Goal: Transaction & Acquisition: Book appointment/travel/reservation

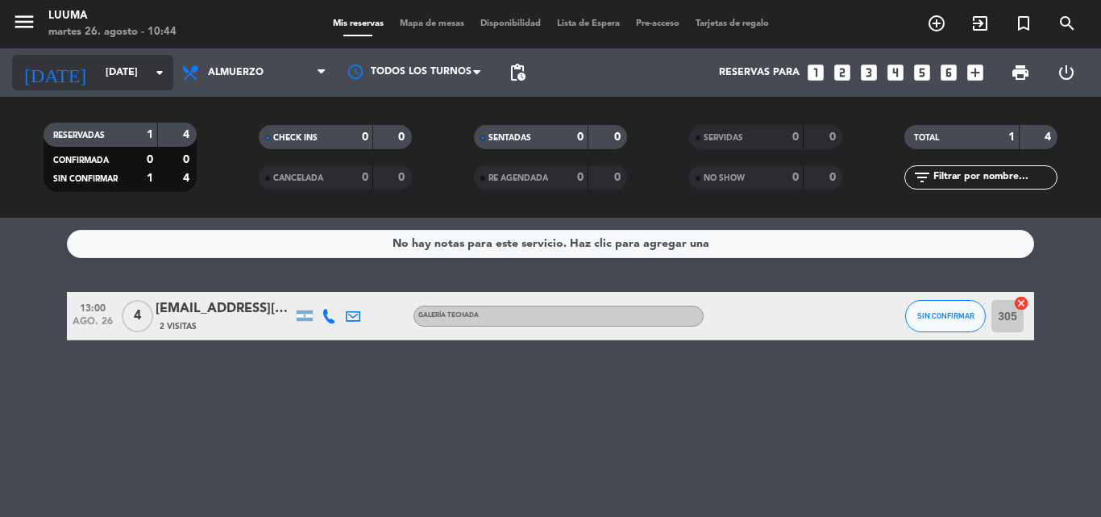
click at [120, 66] on input "[DATE]" at bounding box center [166, 72] width 136 height 27
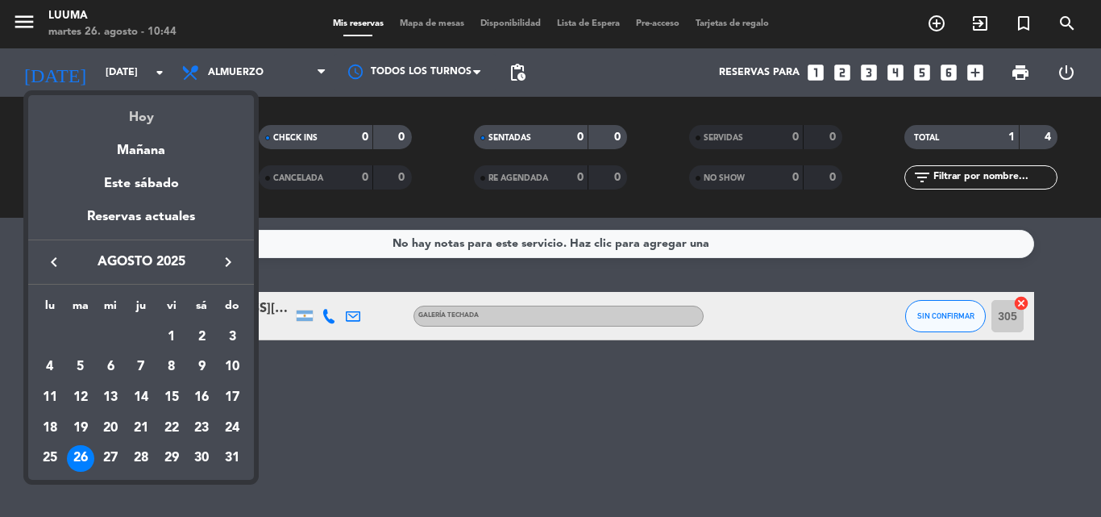
click at [154, 115] on div "Hoy" at bounding box center [141, 111] width 226 height 33
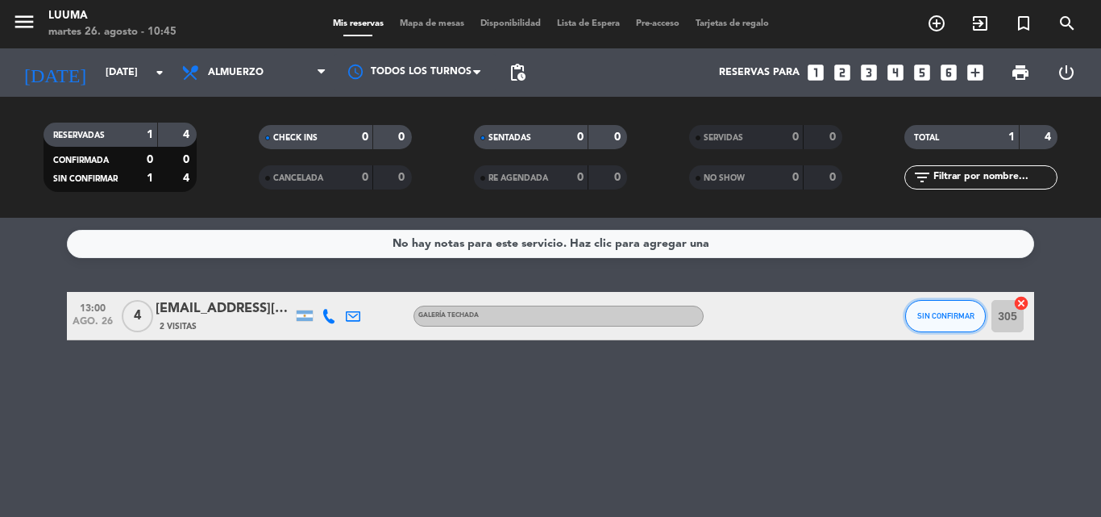
click at [923, 315] on span "SIN CONFIRMAR" at bounding box center [945, 315] width 57 height 9
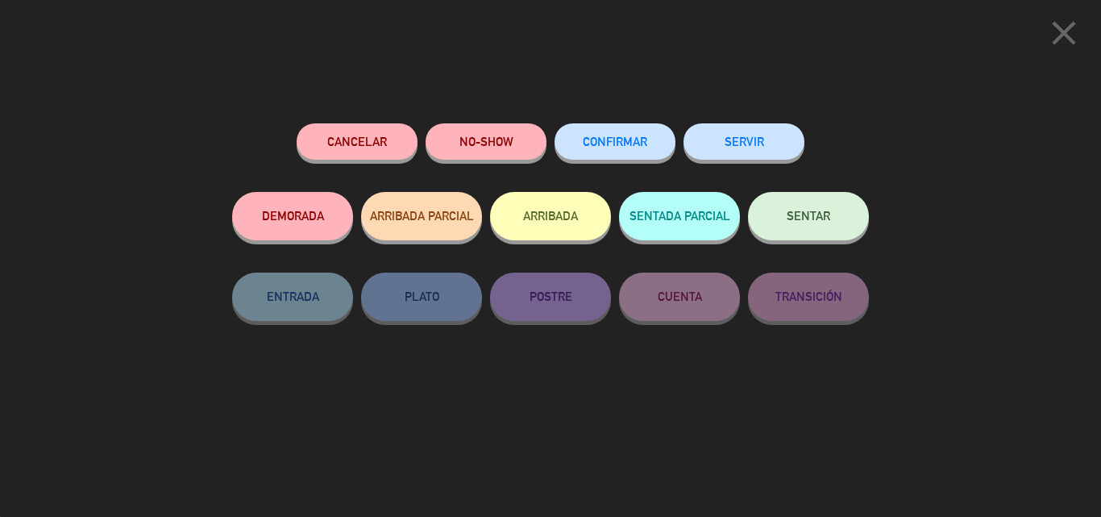
click at [649, 134] on button "CONFIRMAR" at bounding box center [615, 141] width 121 height 36
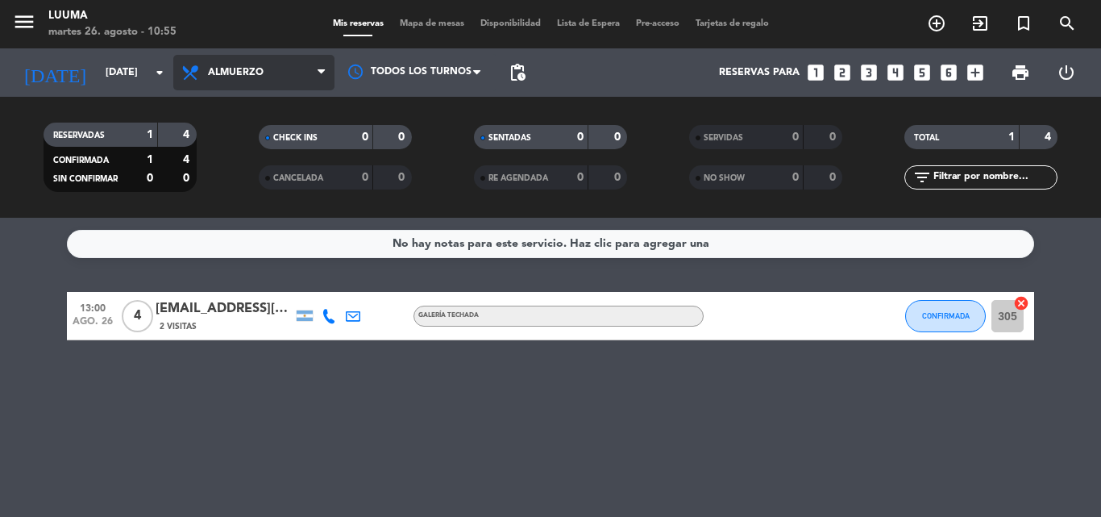
click at [219, 65] on span "Almuerzo" at bounding box center [253, 72] width 161 height 35
click at [272, 206] on div "menu Luuma [DATE] 26. agosto - 10:55 Mis reservas Mapa de mesas Disponibilidad …" at bounding box center [550, 109] width 1101 height 218
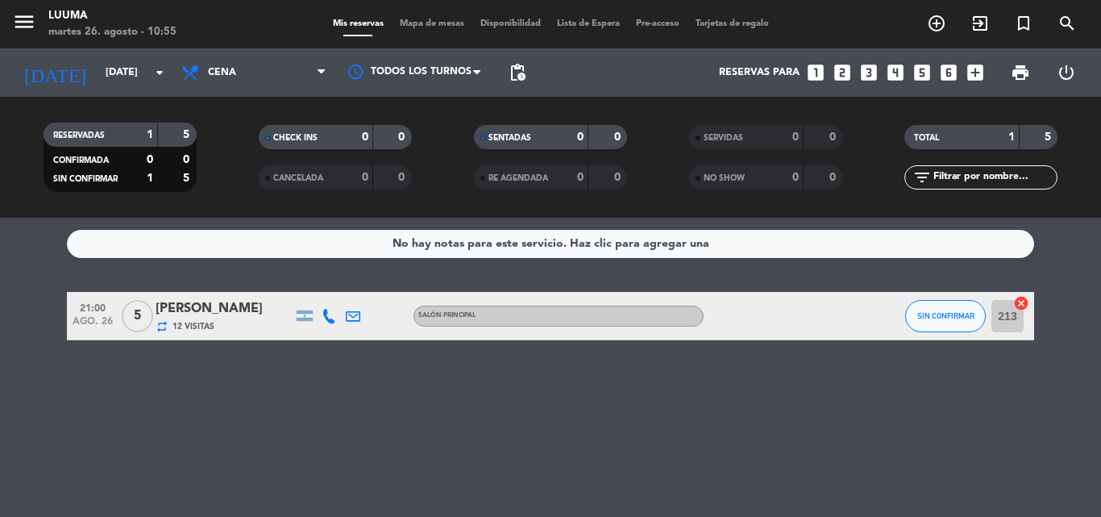
click at [406, 27] on span "Mapa de mesas" at bounding box center [432, 23] width 81 height 9
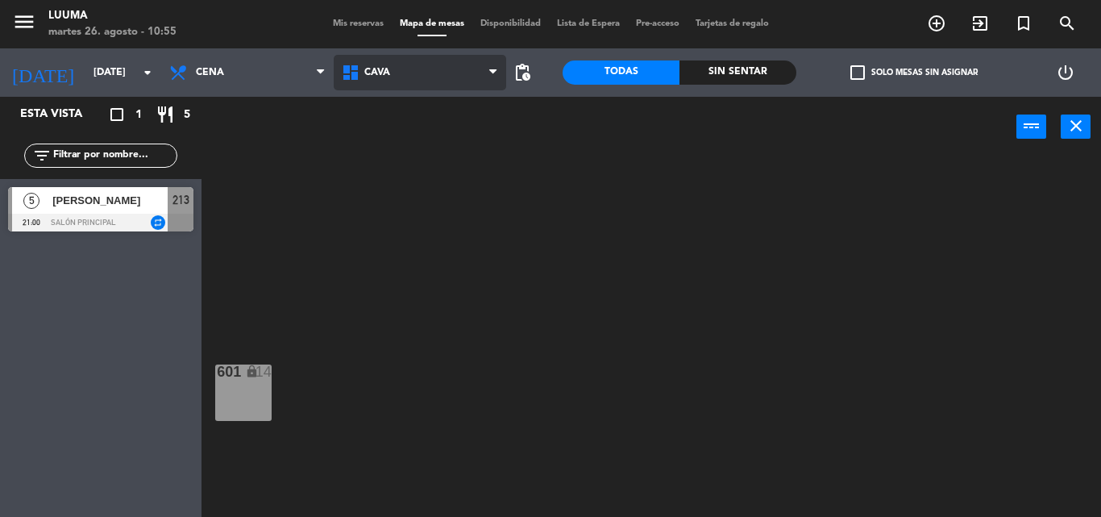
click at [449, 73] on span "Cava" at bounding box center [420, 72] width 173 height 35
click at [438, 289] on ng-component "menu Luuma [DATE] 26. agosto - 10:55 Mis reservas Mapa de mesas Disponibilidad …" at bounding box center [550, 258] width 1101 height 517
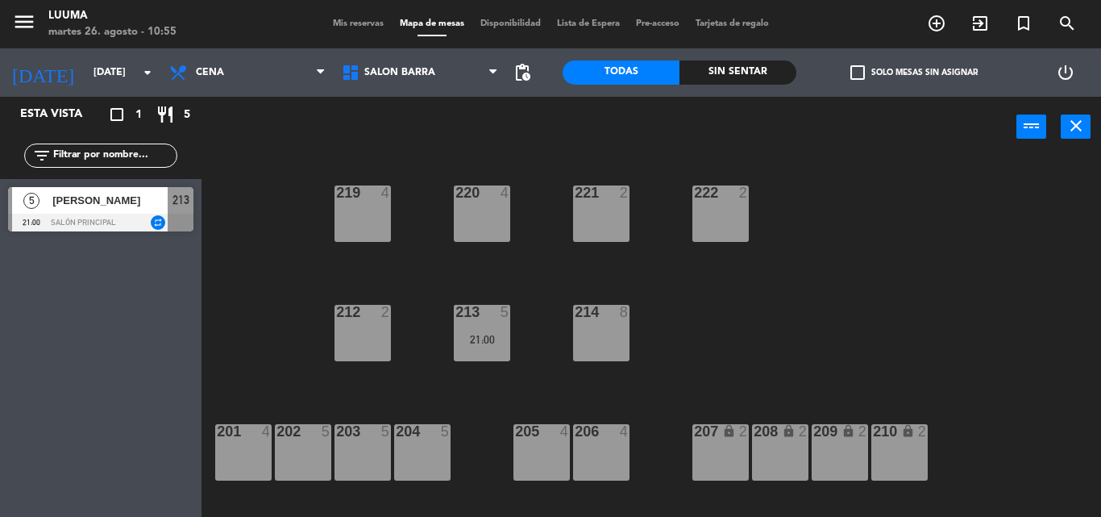
click at [602, 328] on div "214 8" at bounding box center [601, 333] width 56 height 56
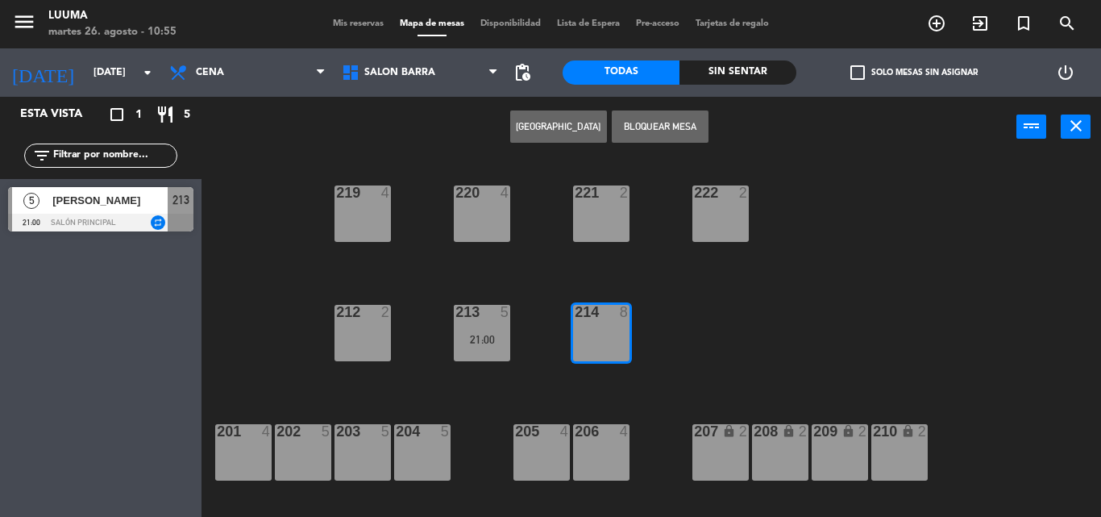
click at [572, 115] on button "[GEOGRAPHIC_DATA]" at bounding box center [558, 126] width 97 height 32
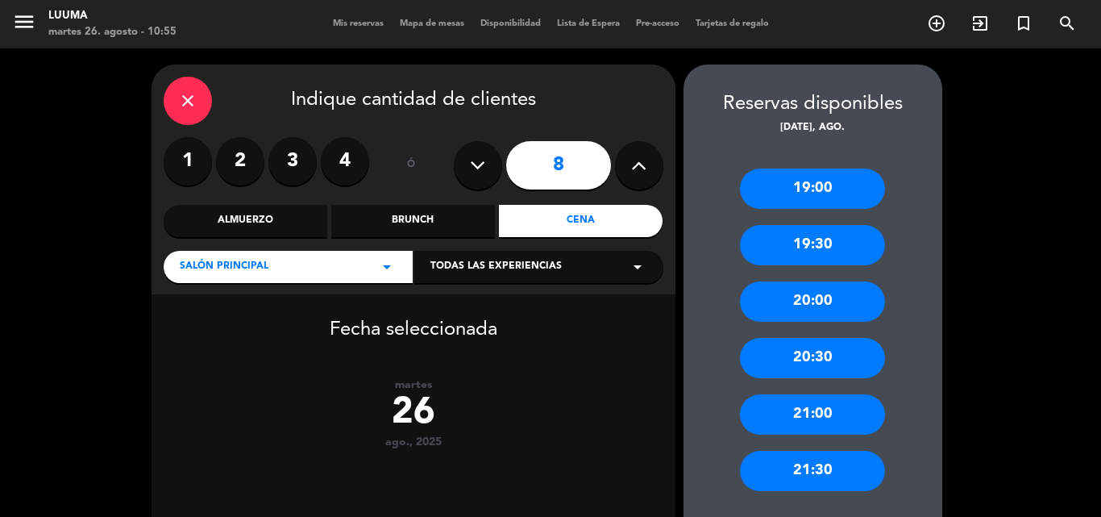
scroll to position [139, 0]
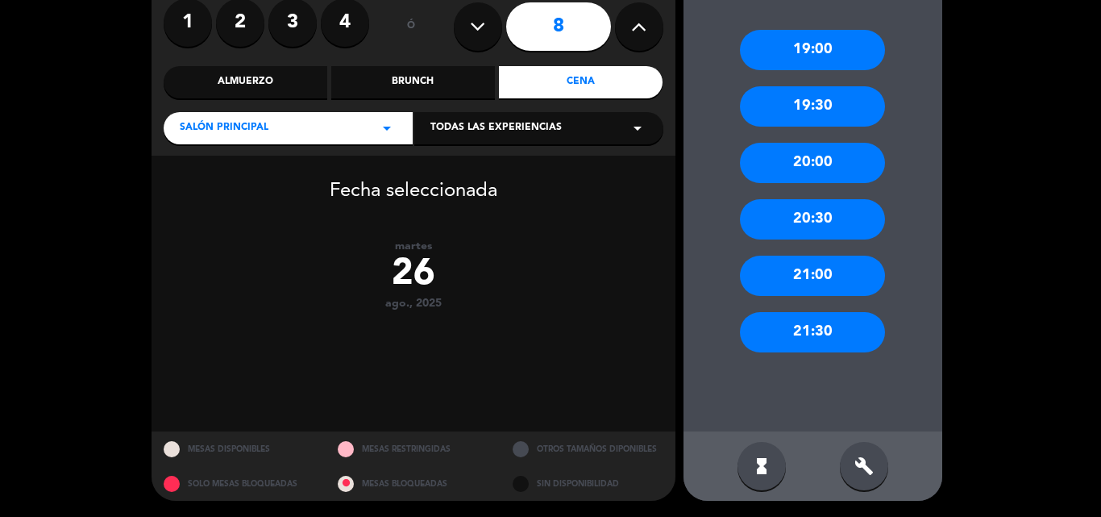
click at [853, 471] on div "build" at bounding box center [864, 466] width 48 height 48
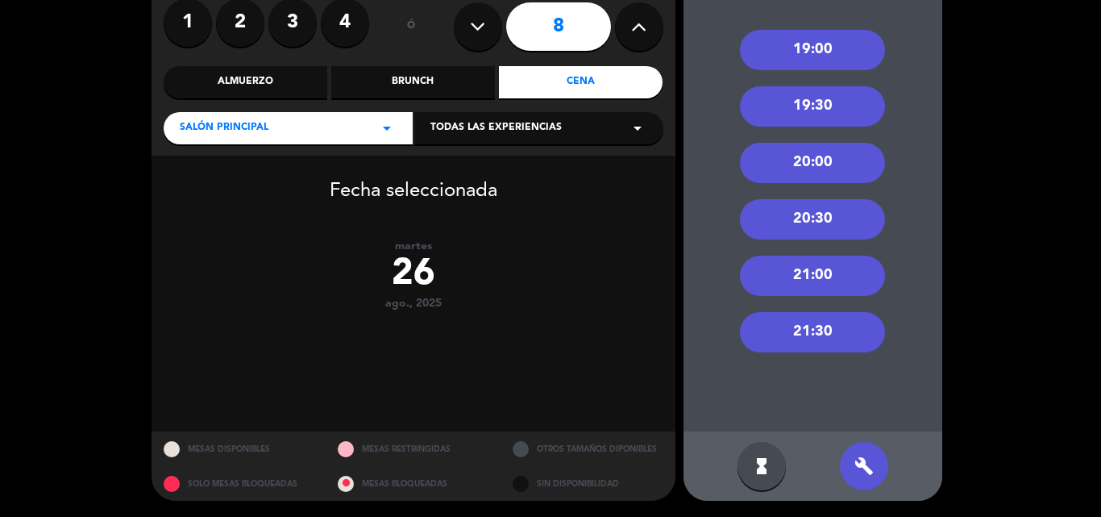
click at [802, 271] on div "21:00" at bounding box center [812, 276] width 145 height 40
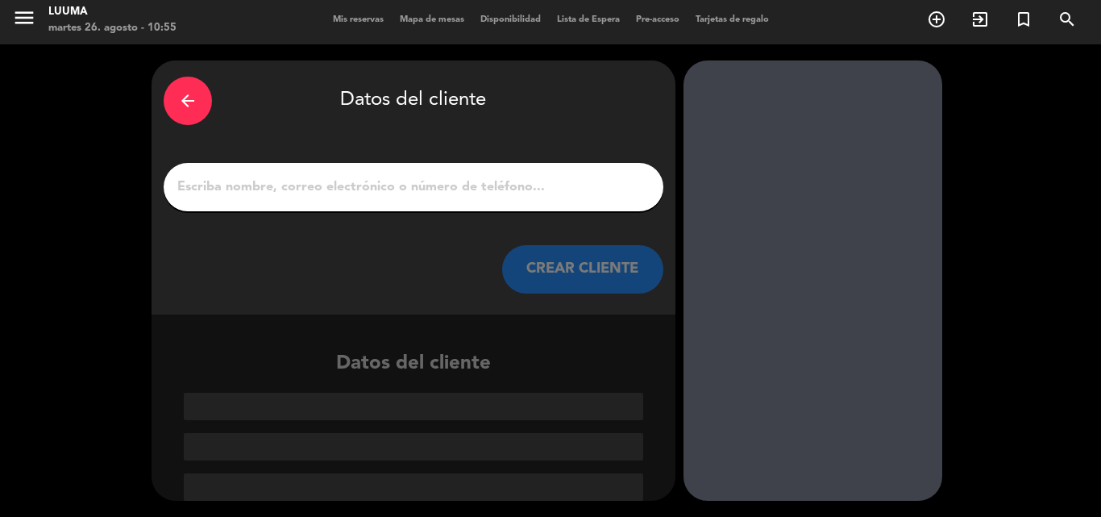
click at [304, 189] on input "1" at bounding box center [414, 187] width 476 height 23
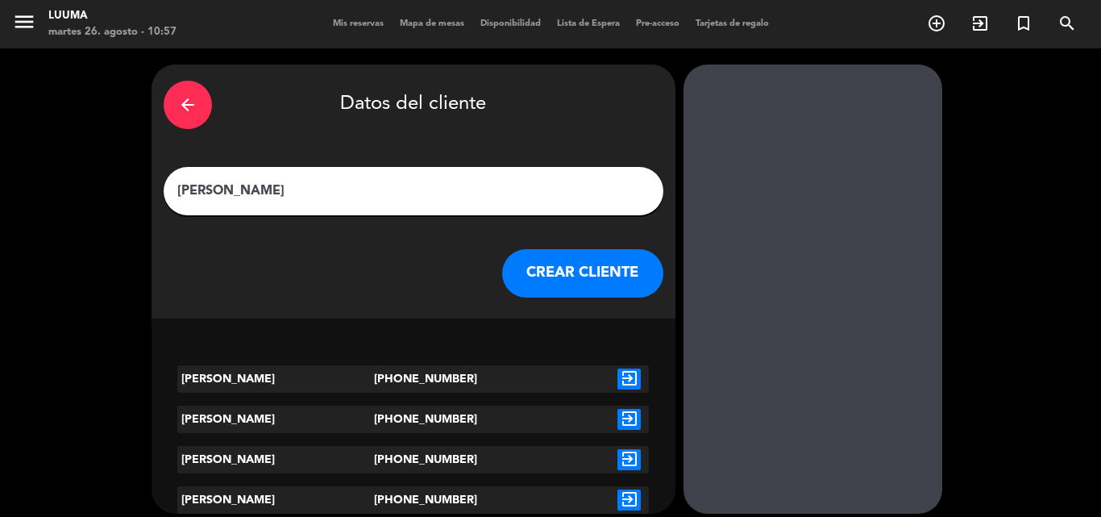
type input "[PERSON_NAME]"
click at [576, 284] on button "CREAR CLIENTE" at bounding box center [582, 273] width 161 height 48
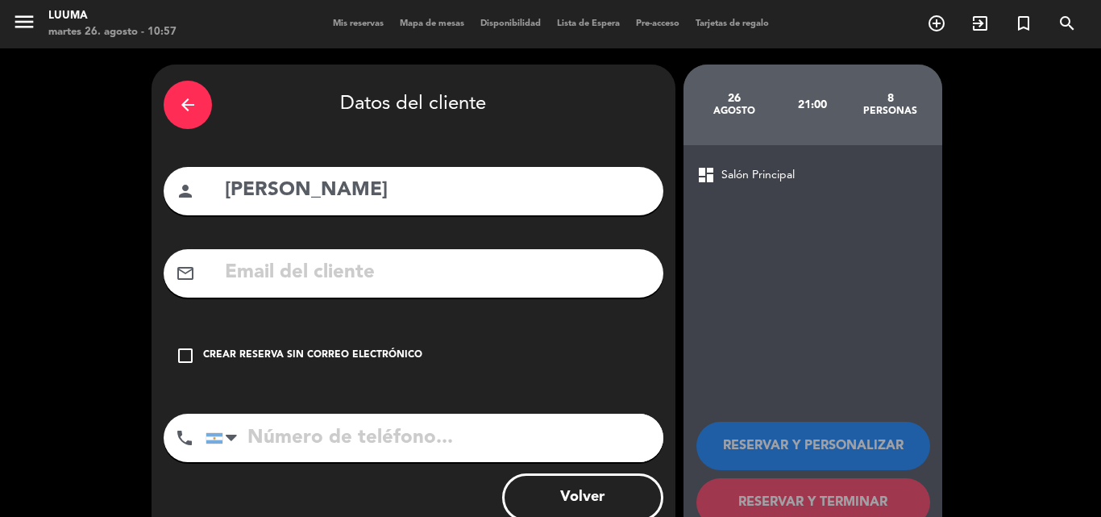
click at [331, 352] on div "Crear reserva sin correo electrónico" at bounding box center [312, 355] width 219 height 16
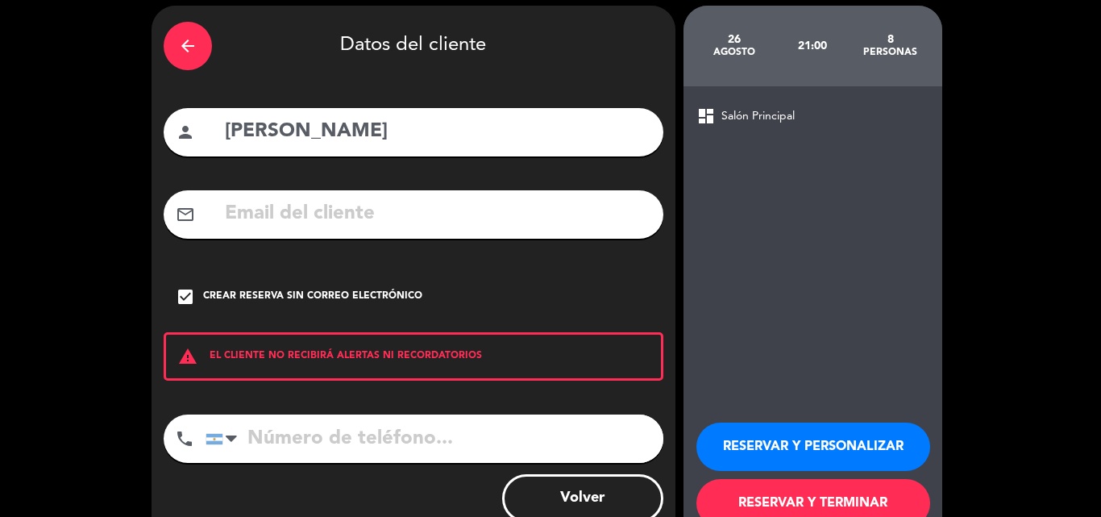
scroll to position [105, 0]
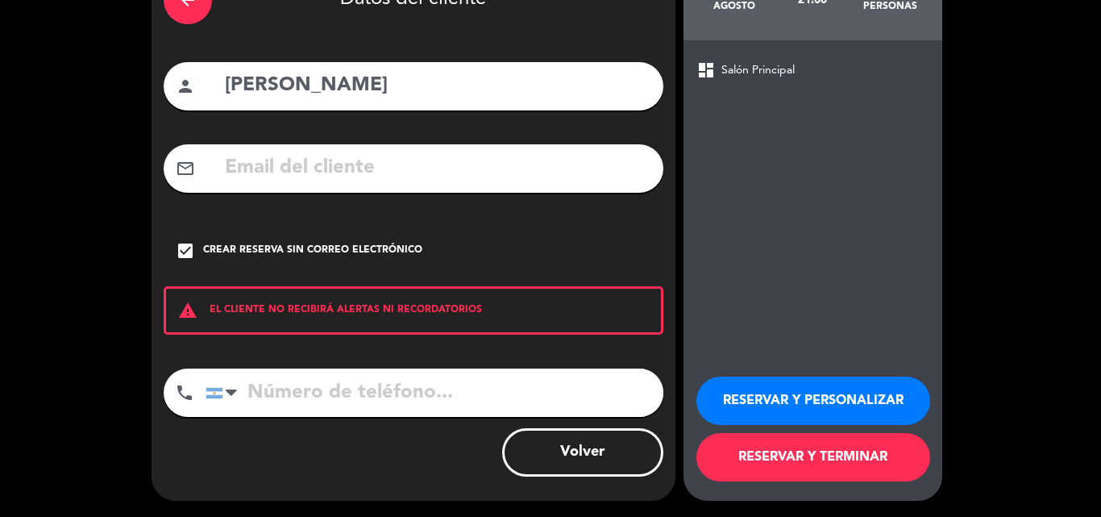
click at [762, 461] on button "RESERVAR Y TERMINAR" at bounding box center [814, 457] width 234 height 48
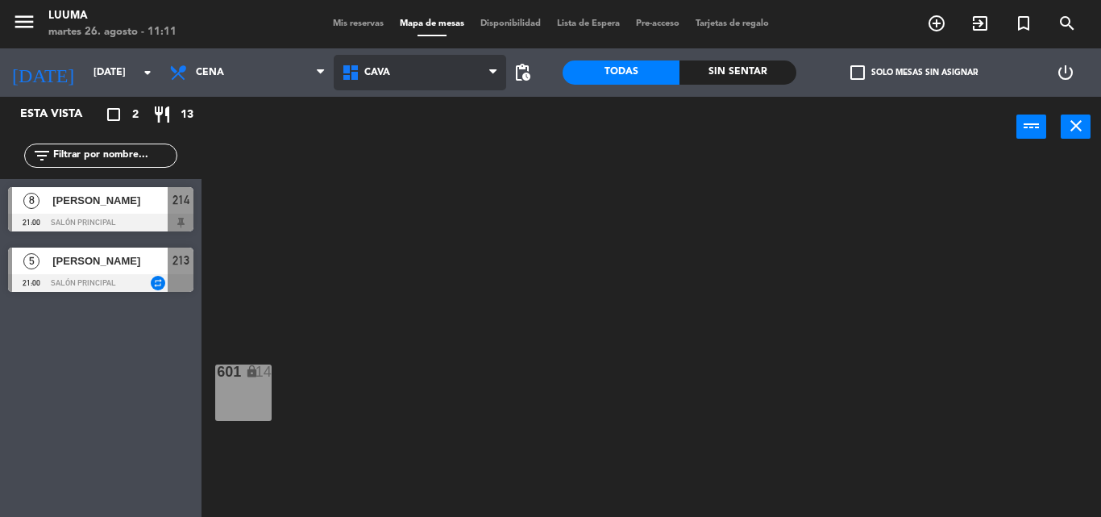
click at [422, 73] on span "Cava" at bounding box center [420, 72] width 173 height 35
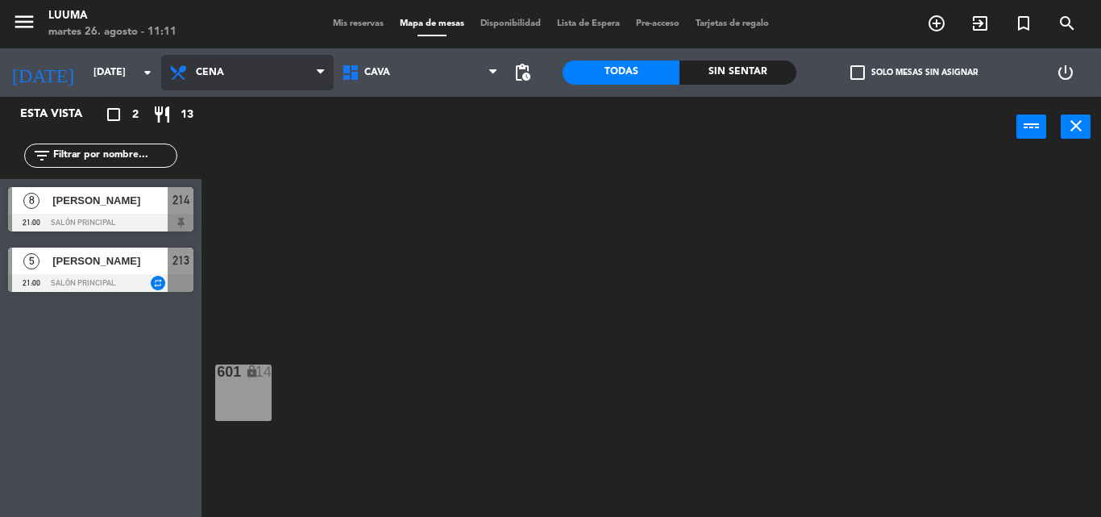
click at [221, 69] on span "Cena" at bounding box center [210, 72] width 28 height 11
click at [256, 177] on ng-component "menu Luuma [DATE] 26. agosto - 11:11 Mis reservas Mapa de mesas Disponibilidad …" at bounding box center [550, 258] width 1101 height 517
click at [278, 72] on span "Cena" at bounding box center [247, 72] width 173 height 35
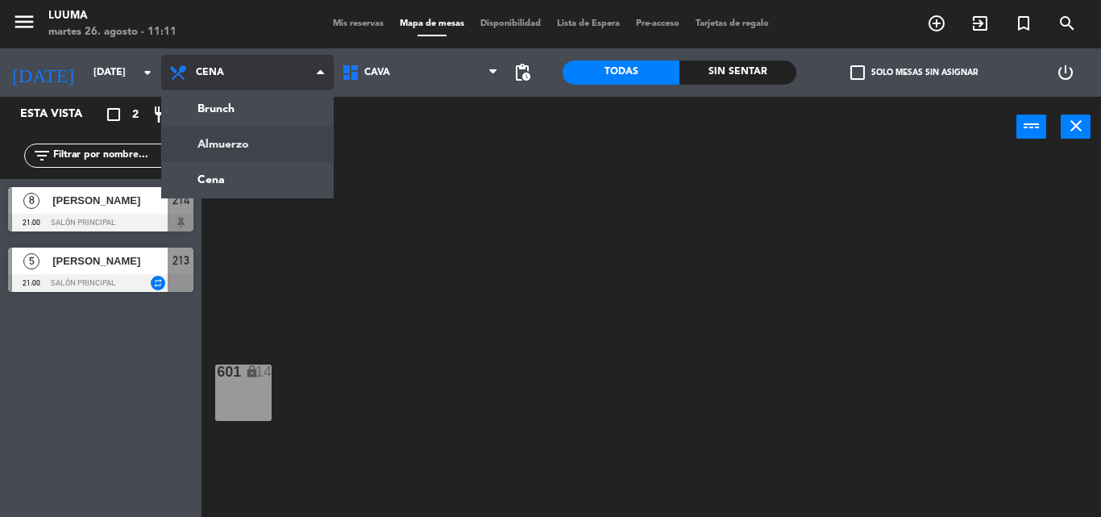
click at [272, 146] on ng-component "menu Luuma [DATE] 26. agosto - 11:11 Mis reservas Mapa de mesas Disponibilidad …" at bounding box center [550, 258] width 1101 height 517
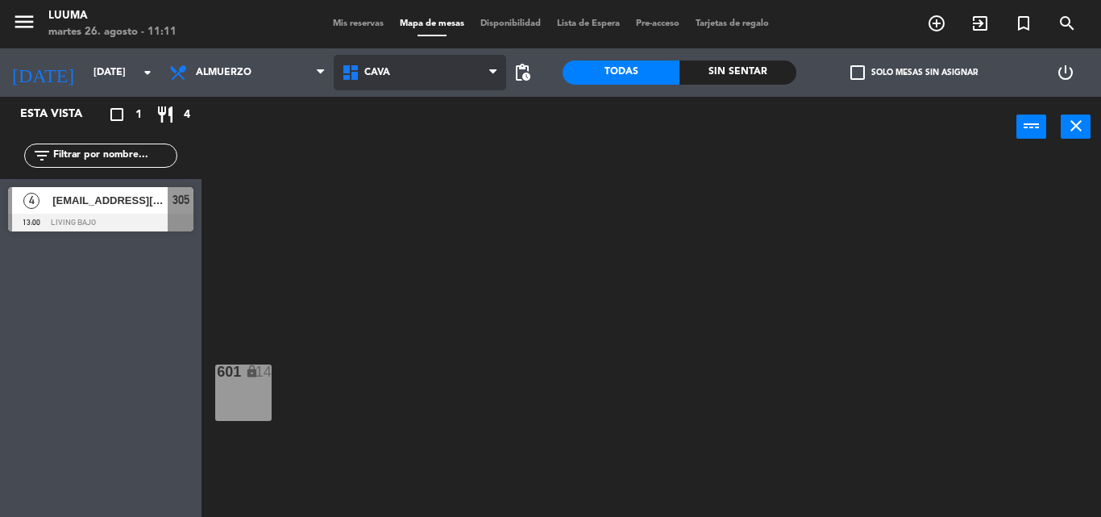
click at [414, 81] on span "Cava" at bounding box center [420, 72] width 173 height 35
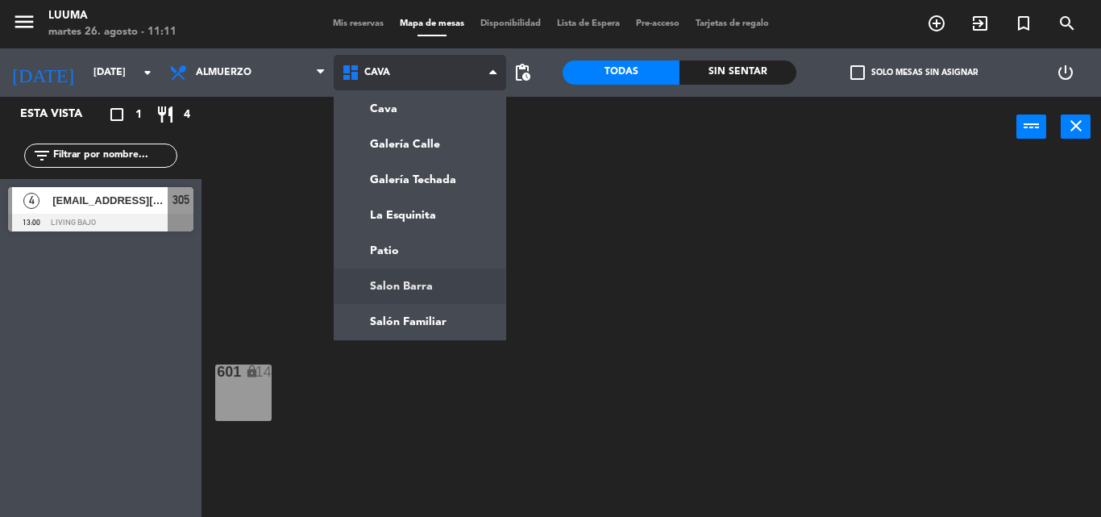
click at [414, 285] on ng-component "menu Luuma [DATE] 26. agosto - 11:11 Mis reservas Mapa de mesas Disponibilidad …" at bounding box center [550, 258] width 1101 height 517
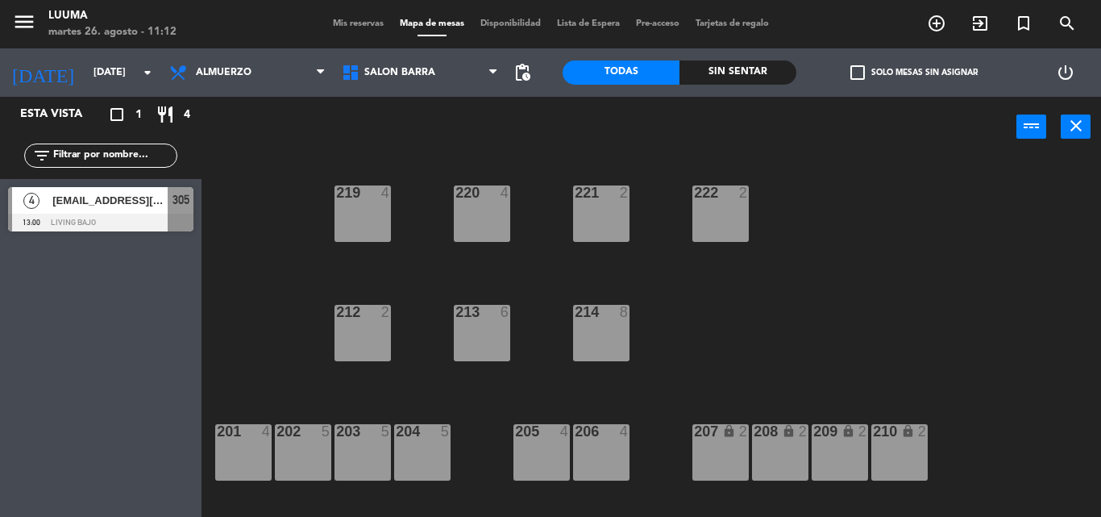
click at [464, 332] on div "213 6" at bounding box center [482, 333] width 56 height 56
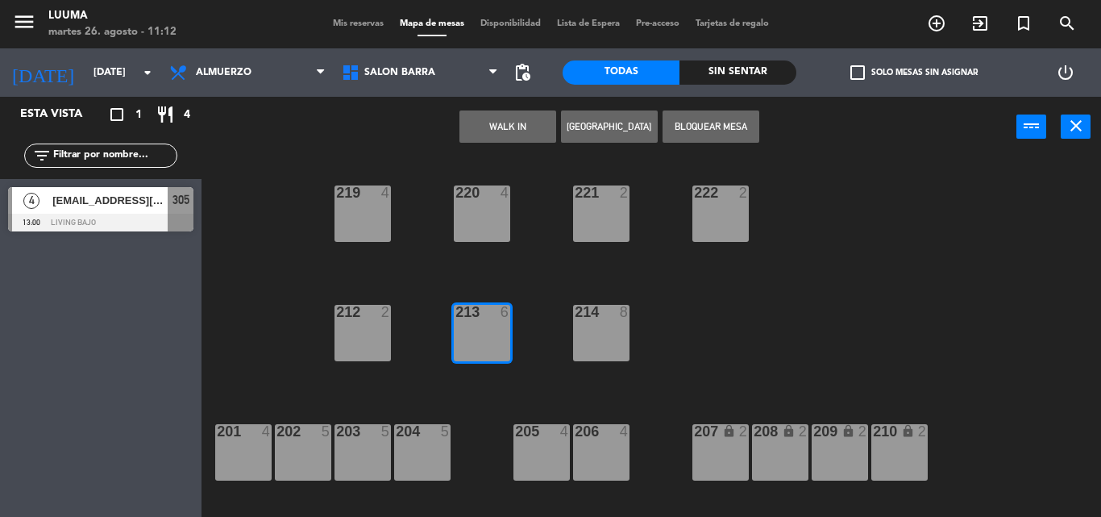
click at [626, 119] on button "[GEOGRAPHIC_DATA]" at bounding box center [609, 126] width 97 height 32
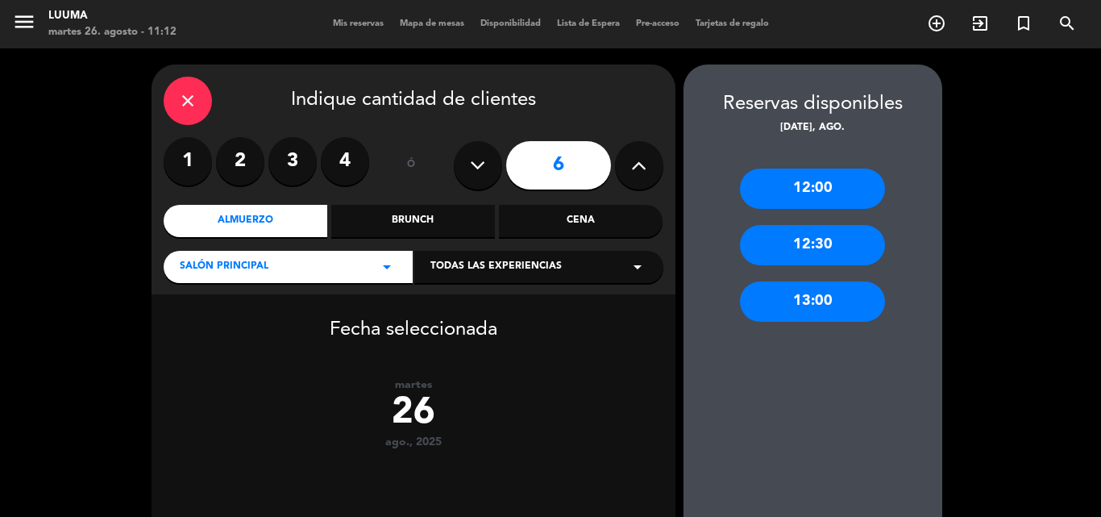
scroll to position [139, 0]
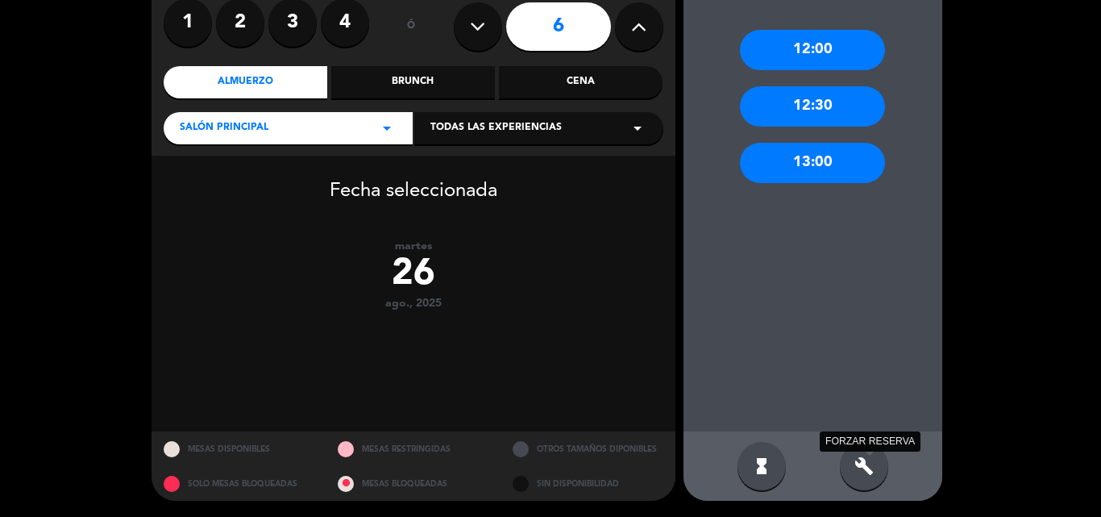
click at [855, 475] on icon "build" at bounding box center [864, 465] width 19 height 19
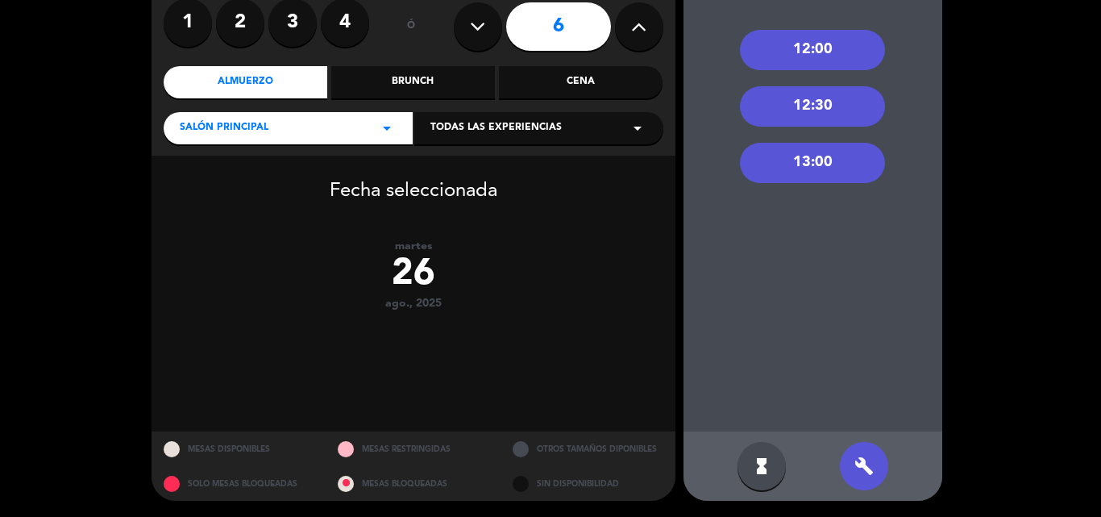
click at [813, 111] on div "12:30" at bounding box center [812, 106] width 145 height 40
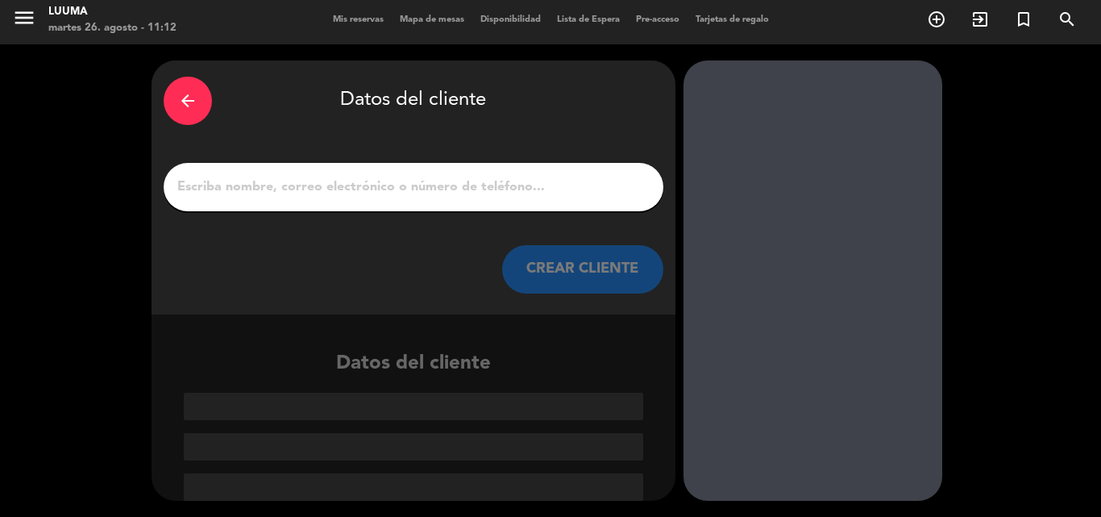
scroll to position [4, 0]
click at [305, 185] on input "1" at bounding box center [414, 187] width 476 height 23
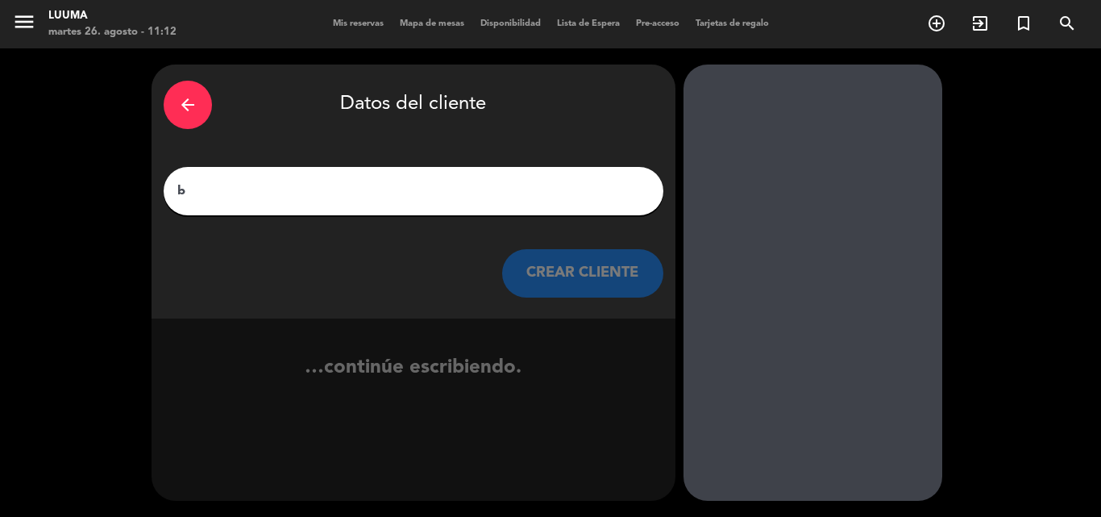
scroll to position [0, 0]
type input "b"
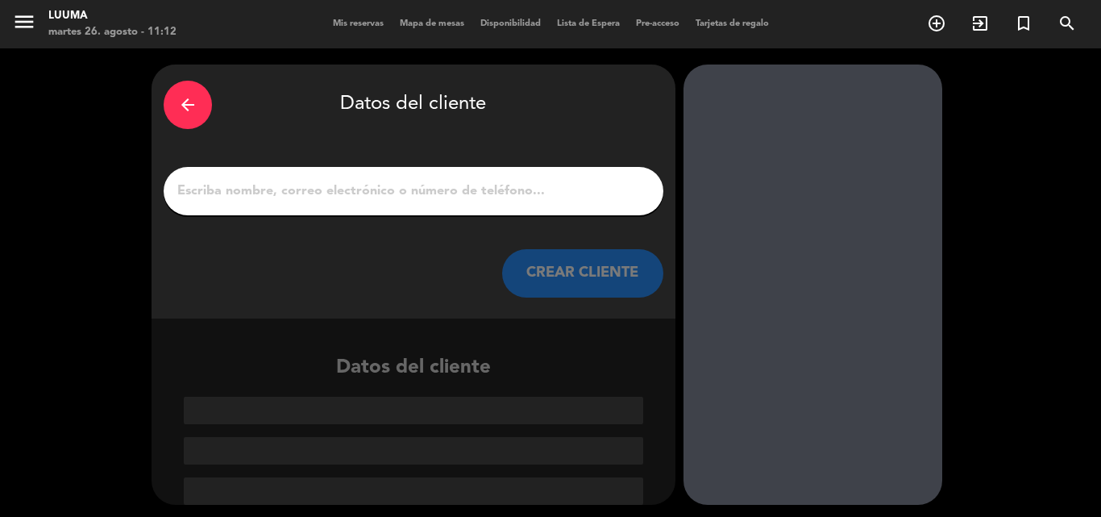
type input "B"
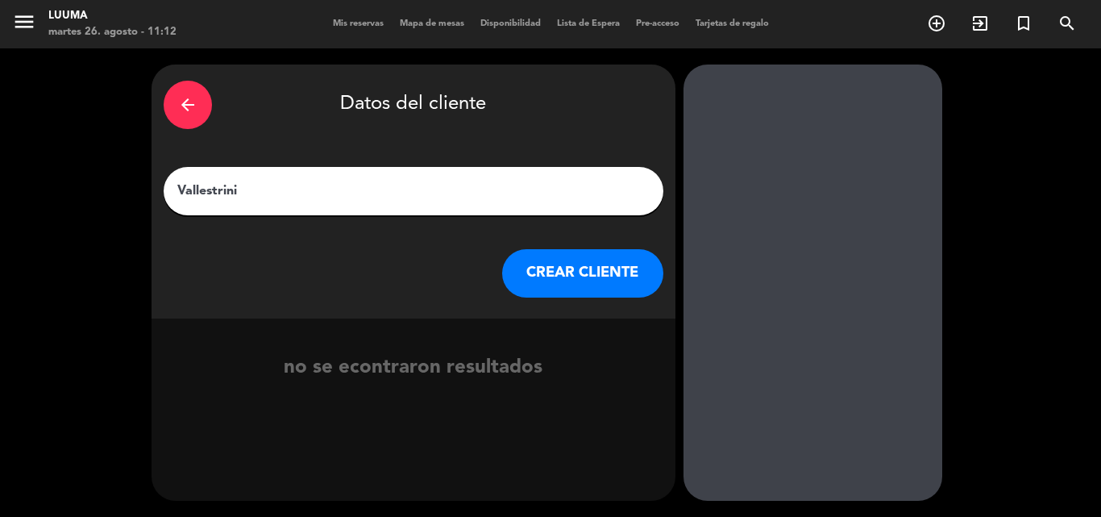
click at [185, 185] on input "Vallestrini" at bounding box center [414, 191] width 476 height 23
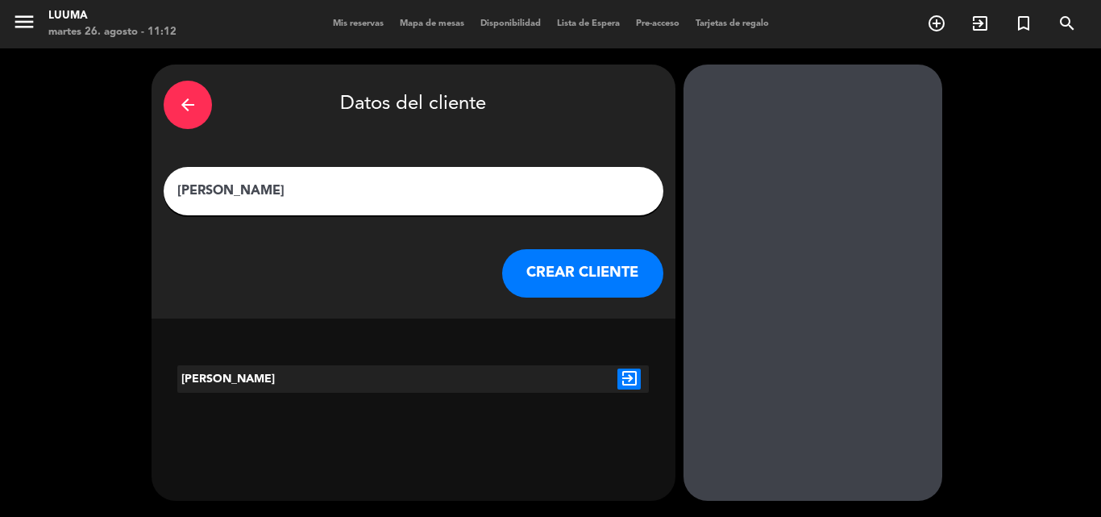
type input "[PERSON_NAME]"
click at [633, 381] on icon "exit_to_app" at bounding box center [629, 378] width 23 height 21
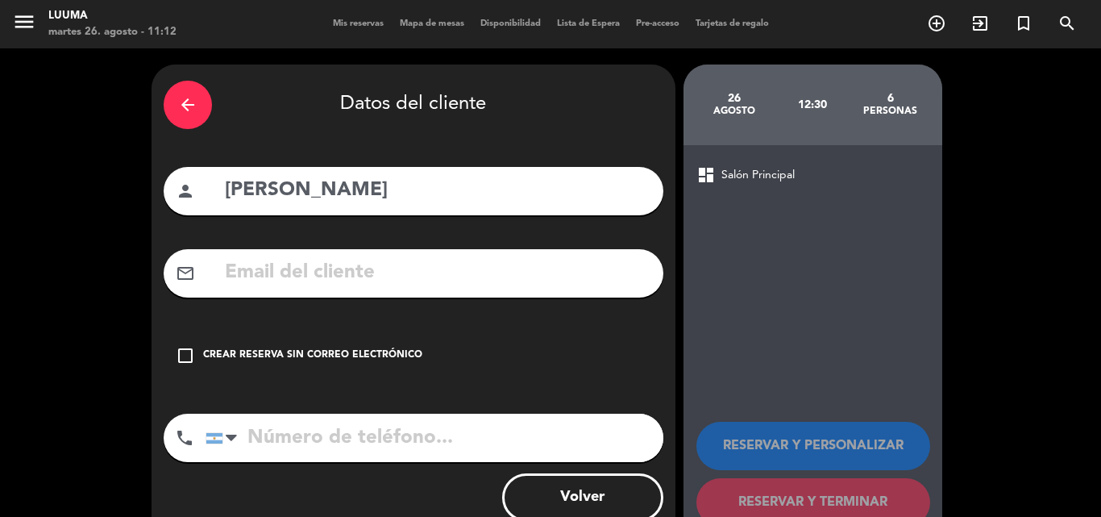
click at [215, 352] on div "Crear reserva sin correo electrónico" at bounding box center [312, 355] width 219 height 16
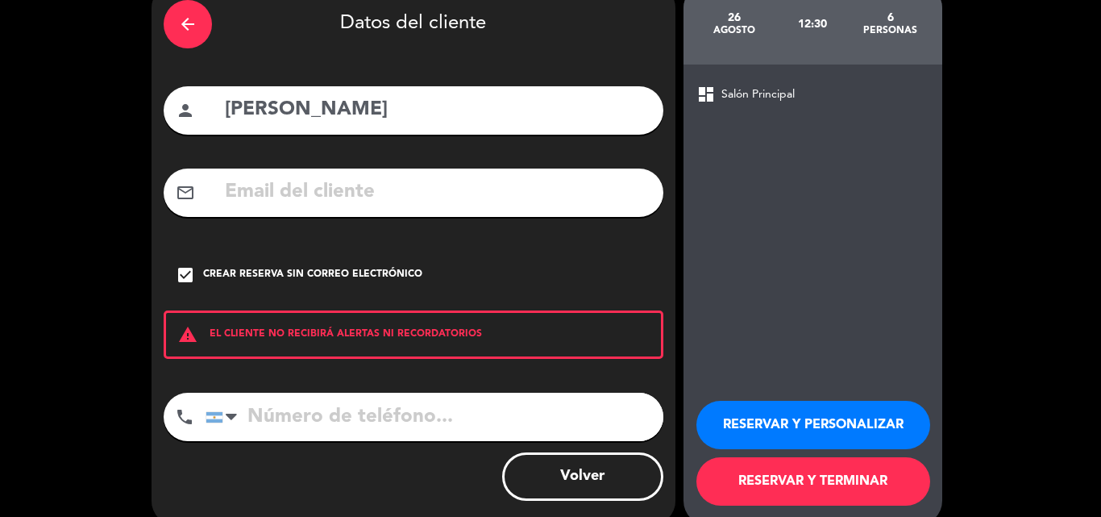
scroll to position [105, 0]
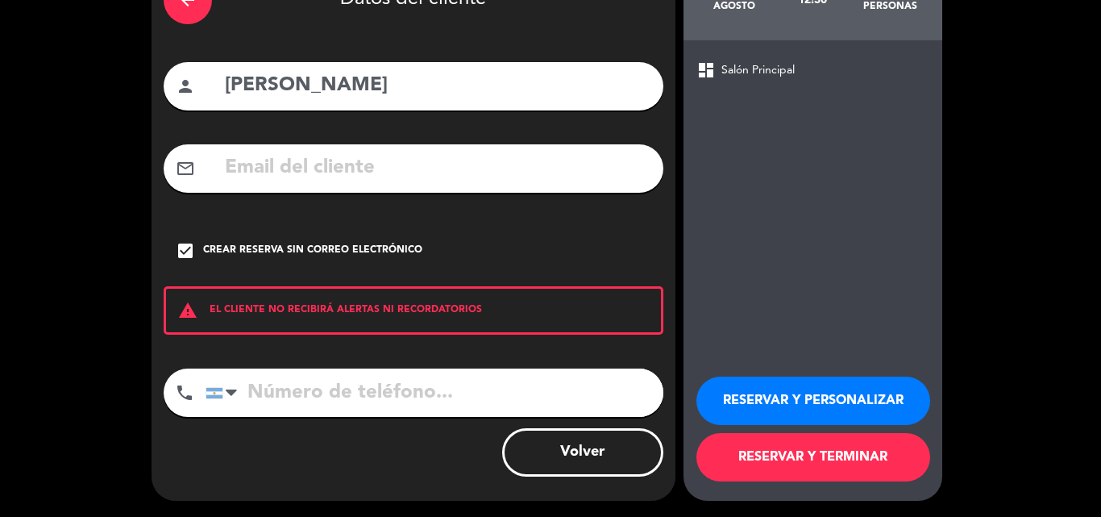
click at [838, 462] on button "RESERVAR Y TERMINAR" at bounding box center [814, 457] width 234 height 48
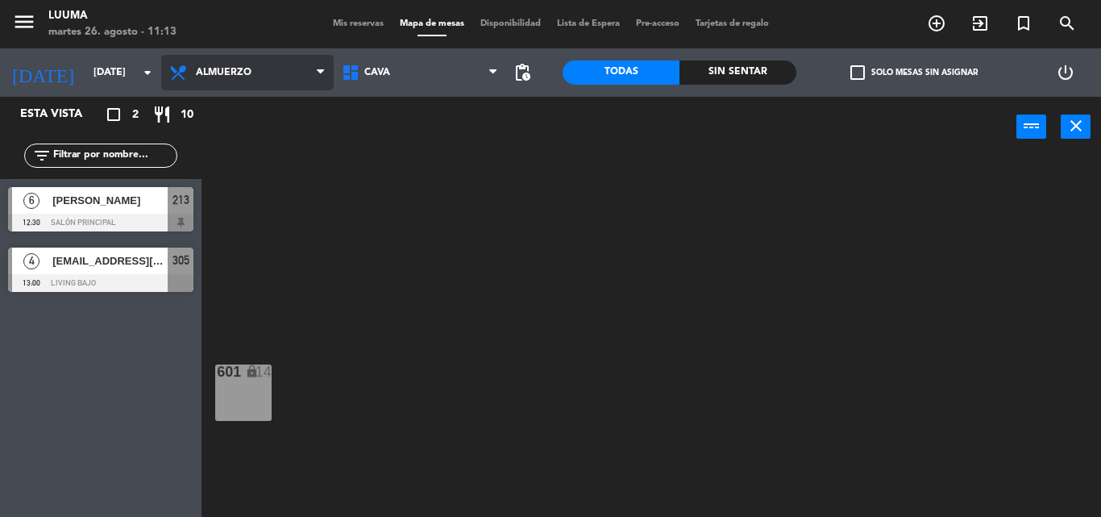
click at [271, 86] on span "Almuerzo" at bounding box center [247, 72] width 173 height 35
click at [286, 173] on ng-component "menu Luuma [DATE] 26. agosto - 11:13 Mis reservas Mapa de mesas Disponibilidad …" at bounding box center [550, 258] width 1101 height 517
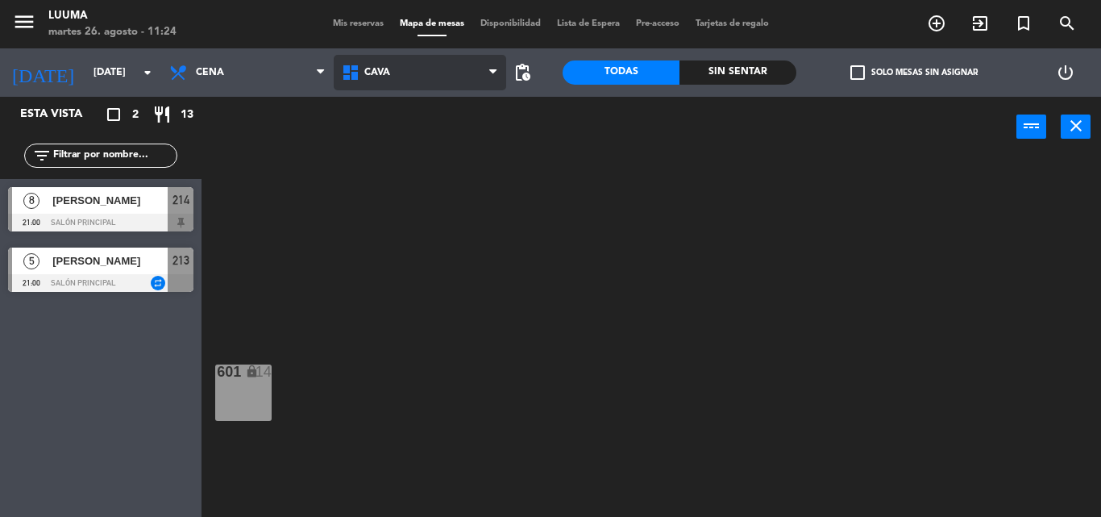
click at [392, 60] on span "Cava" at bounding box center [420, 72] width 173 height 35
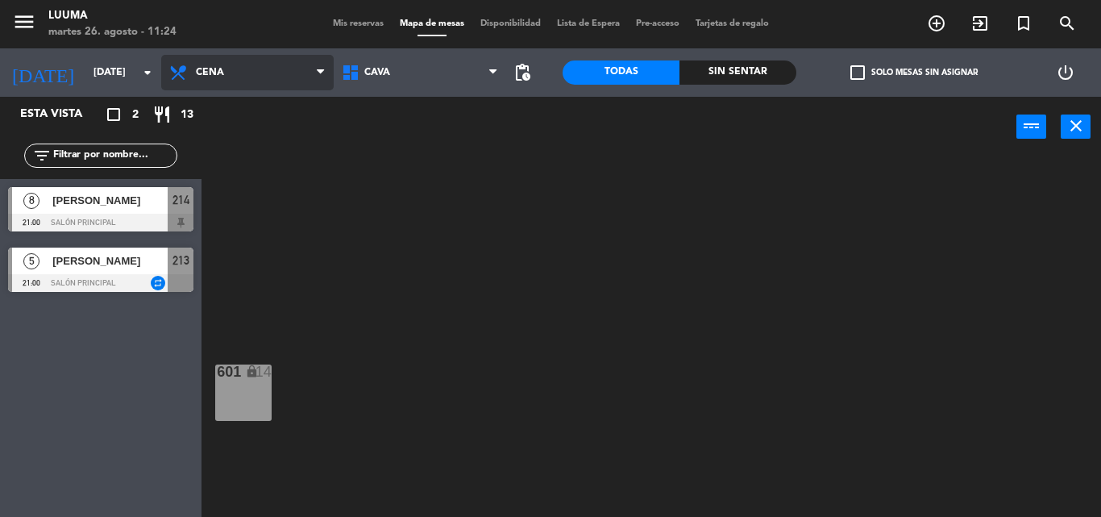
click at [289, 78] on span "Cena" at bounding box center [247, 72] width 173 height 35
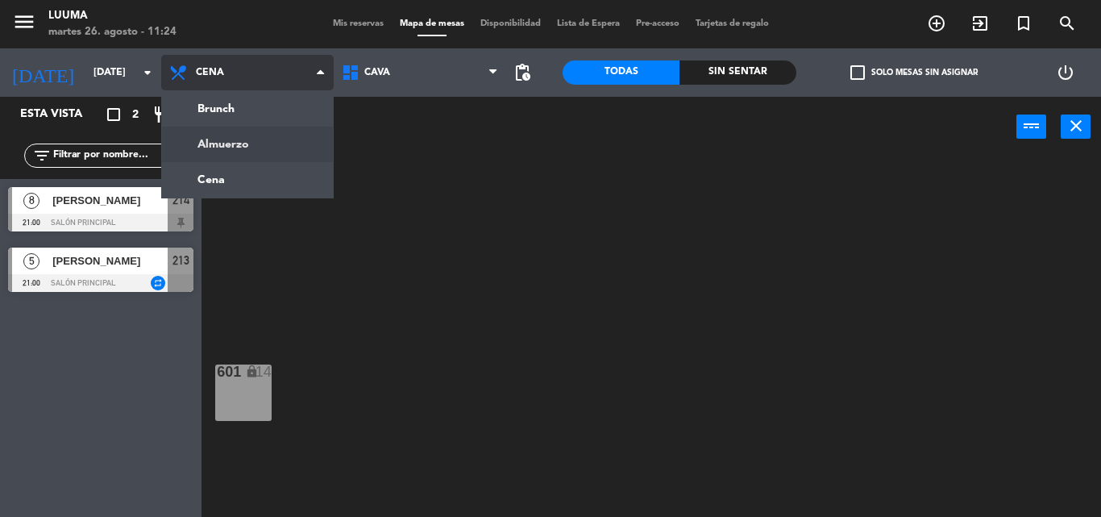
click at [272, 137] on ng-component "menu Luuma [DATE] 26. agosto - 11:24 Mis reservas Mapa de mesas Disponibilidad …" at bounding box center [550, 258] width 1101 height 517
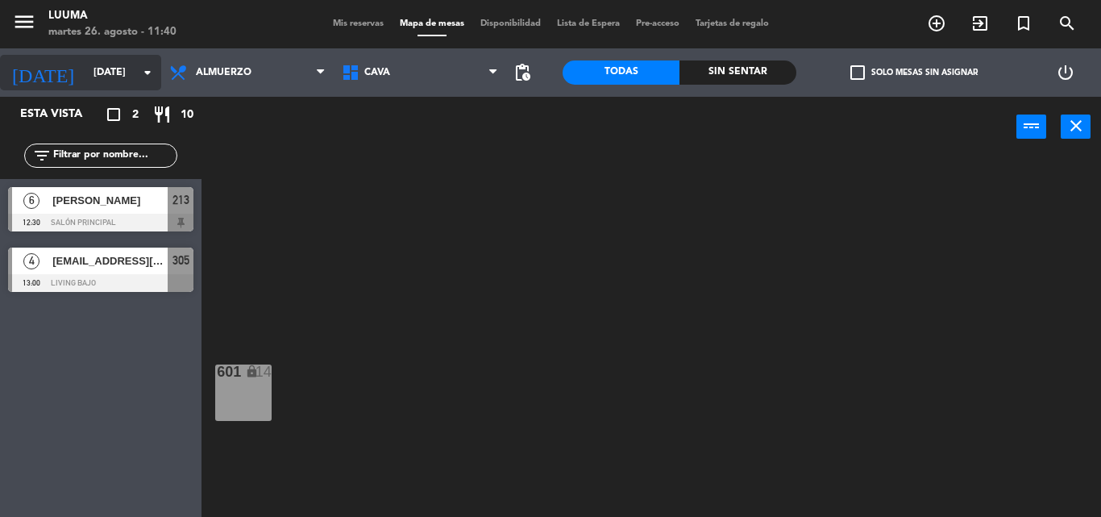
click at [85, 81] on input "[DATE]" at bounding box center [153, 72] width 136 height 27
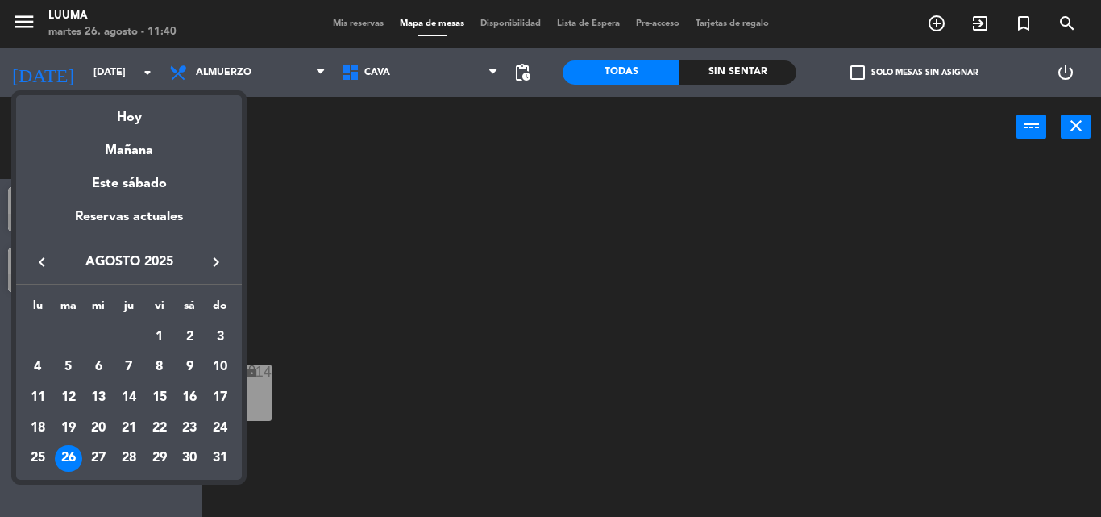
click at [131, 444] on td "28" at bounding box center [129, 458] width 31 height 31
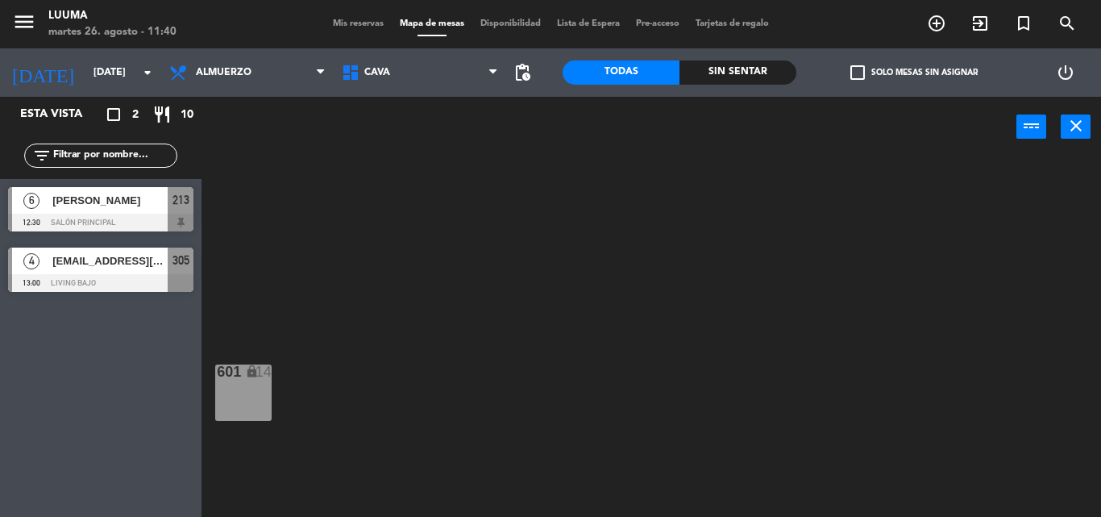
type input "jue. 28 ago."
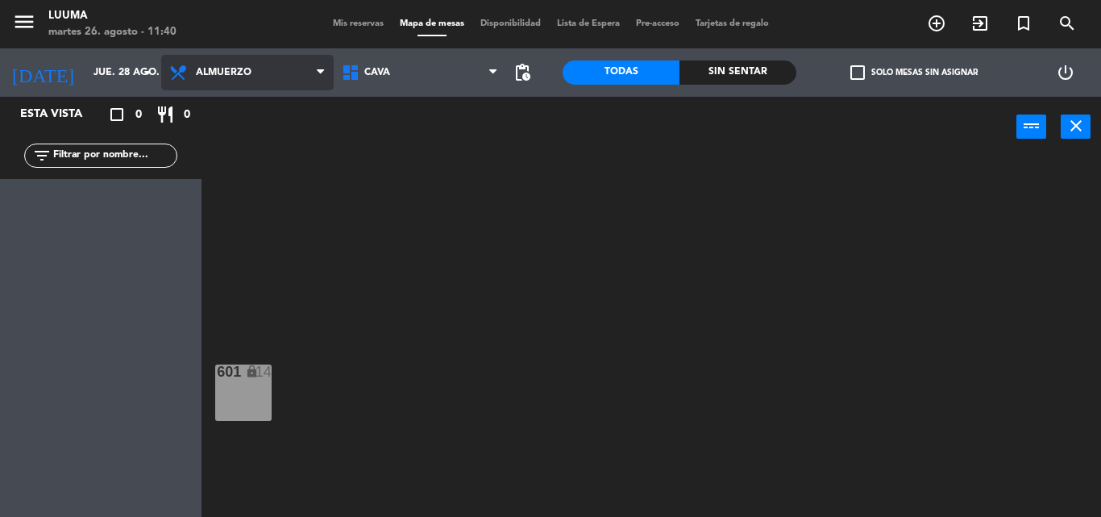
click at [287, 59] on span "Almuerzo" at bounding box center [247, 72] width 173 height 35
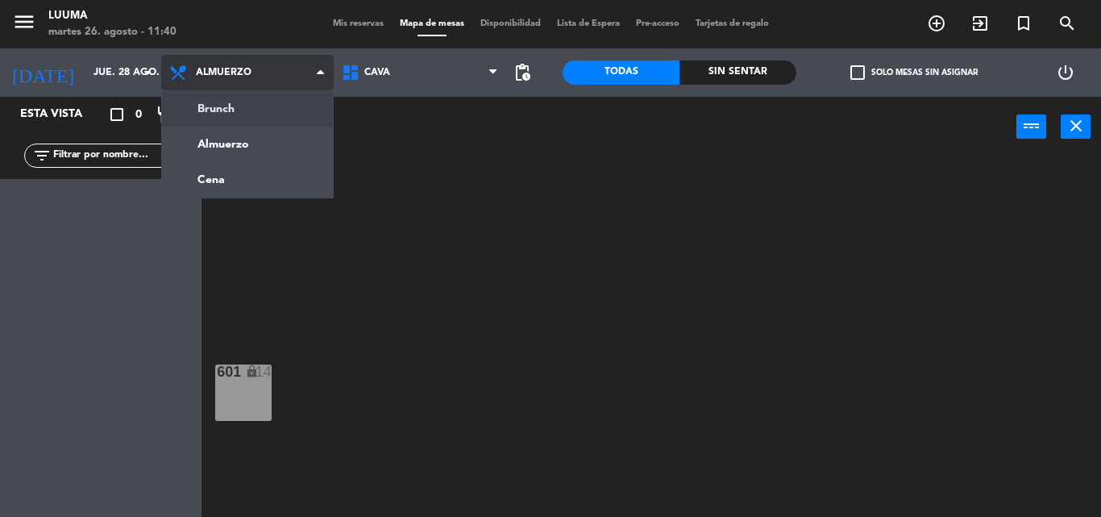
click at [278, 111] on ng-component "menu Luuma [DATE] 26. agosto - 11:40 Mis reservas Mapa de mesas Disponibilidad …" at bounding box center [550, 258] width 1101 height 517
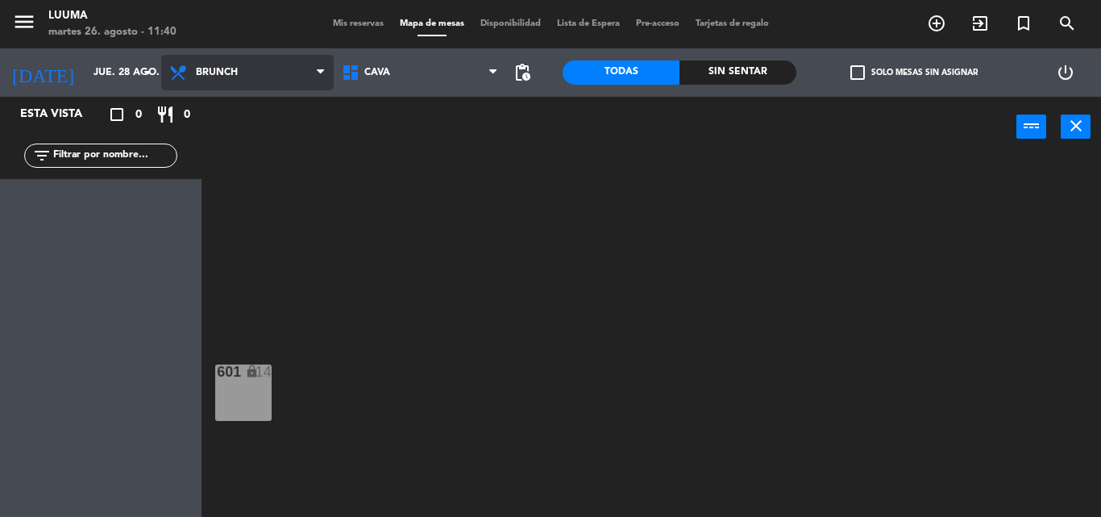
drag, startPoint x: 299, startPoint y: 66, endPoint x: 295, endPoint y: 106, distance: 40.5
click at [299, 67] on span "Brunch" at bounding box center [247, 72] width 173 height 35
click at [269, 181] on ng-component "menu Luuma [DATE] 26. agosto - 11:40 Mis reservas Mapa de mesas Disponibilidad …" at bounding box center [550, 258] width 1101 height 517
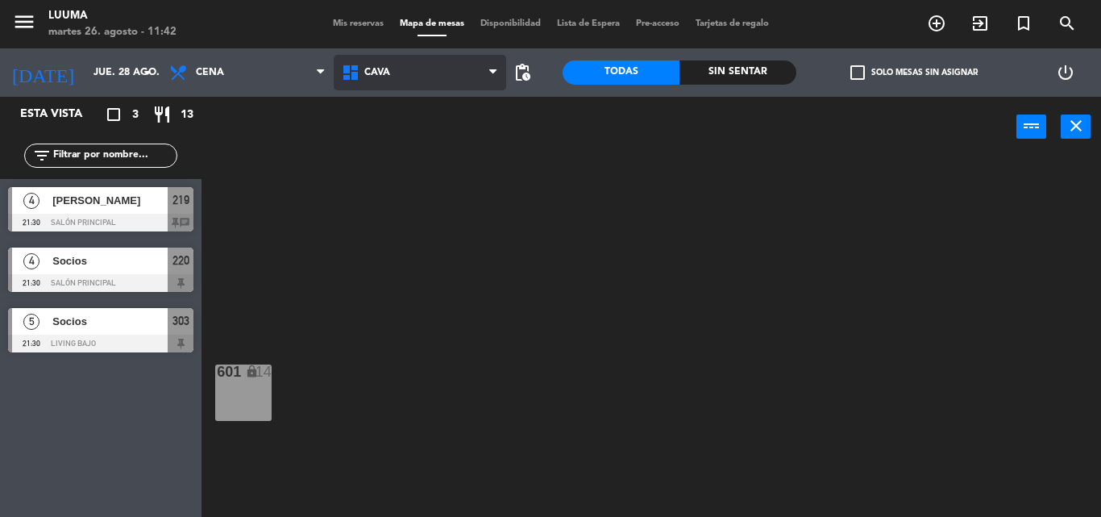
click at [426, 77] on span "Cava" at bounding box center [420, 72] width 173 height 35
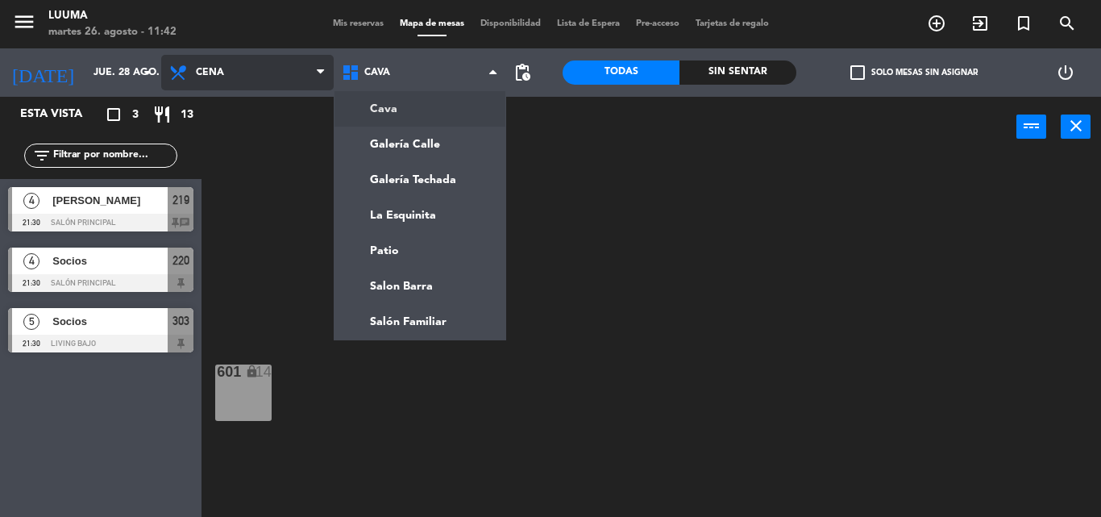
click at [267, 73] on span "Cena" at bounding box center [247, 72] width 173 height 35
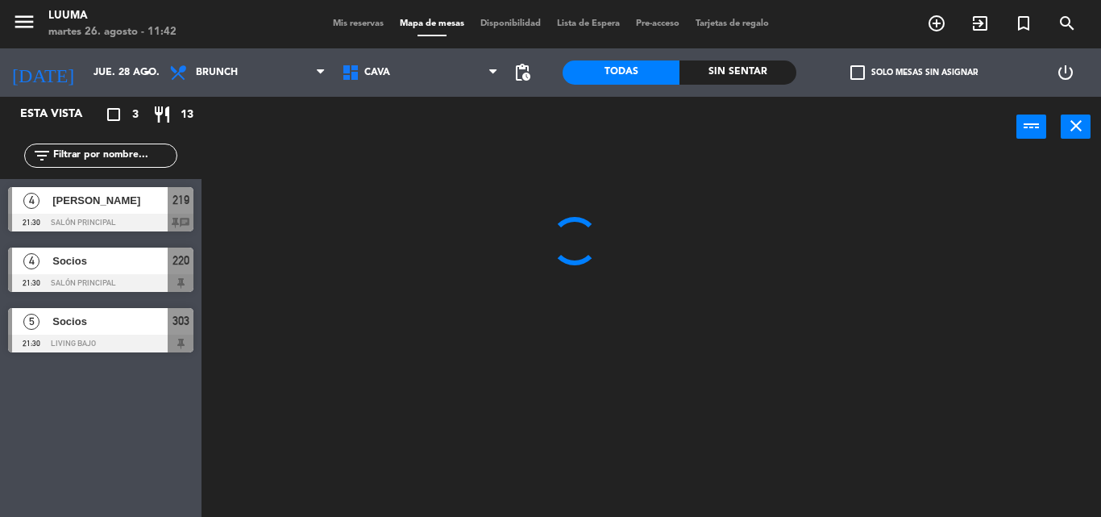
click at [257, 94] on div "Brunch Almuerzo Cena Brunch Brunch Almuerzo Cena" at bounding box center [247, 72] width 173 height 48
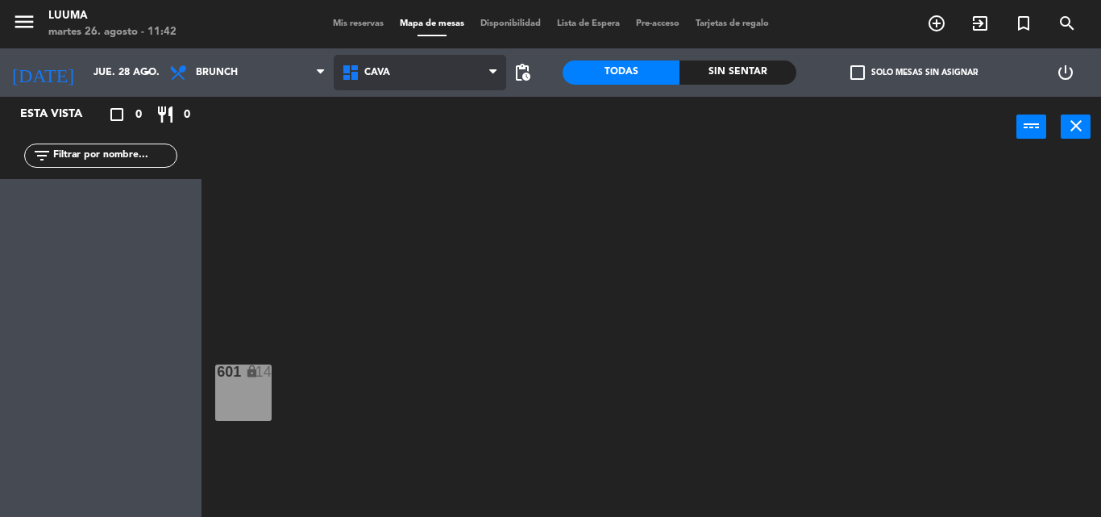
click at [414, 64] on span "Cava" at bounding box center [420, 72] width 173 height 35
click at [439, 328] on ng-component "menu Luuma [DATE] 26. agosto - 11:42 Mis reservas Mapa de mesas Disponibilidad …" at bounding box center [550, 258] width 1101 height 517
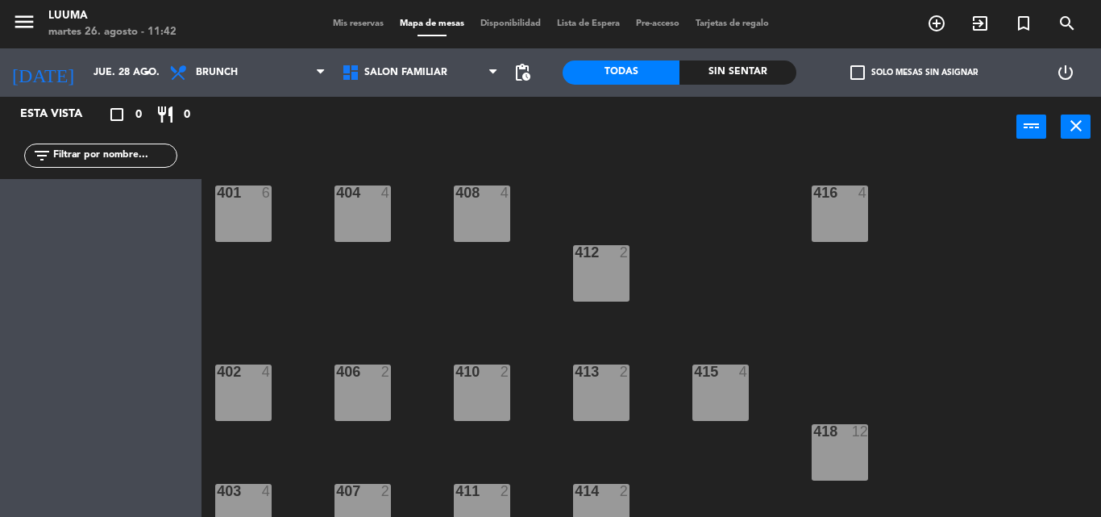
click at [218, 189] on div "401" at bounding box center [217, 192] width 1 height 15
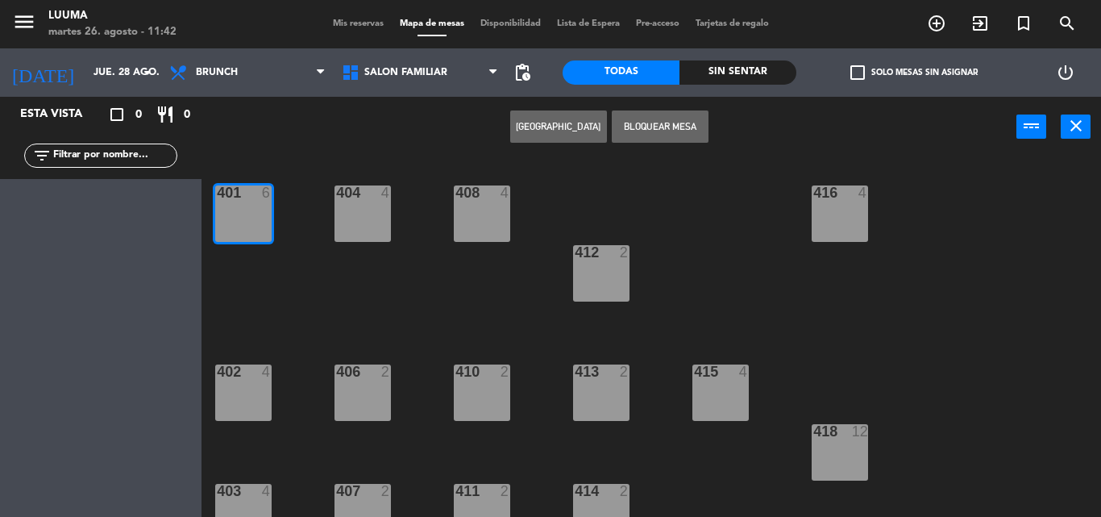
click at [373, 228] on div "404 4" at bounding box center [363, 213] width 56 height 56
click at [487, 220] on div "408 4" at bounding box center [482, 213] width 56 height 56
click at [488, 197] on div at bounding box center [481, 192] width 27 height 15
click at [556, 128] on button "[GEOGRAPHIC_DATA]" at bounding box center [558, 126] width 97 height 32
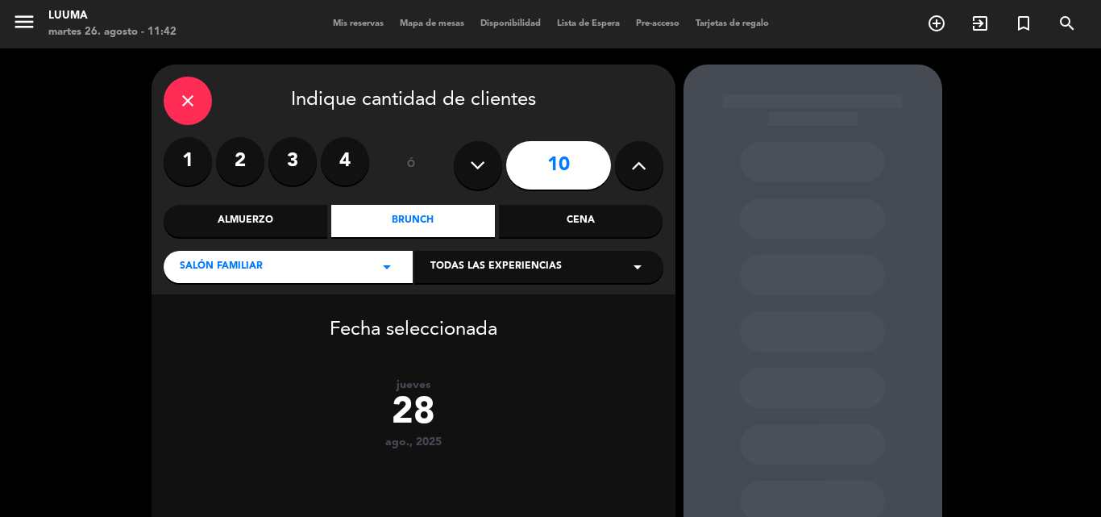
click at [634, 169] on icon at bounding box center [638, 165] width 15 height 24
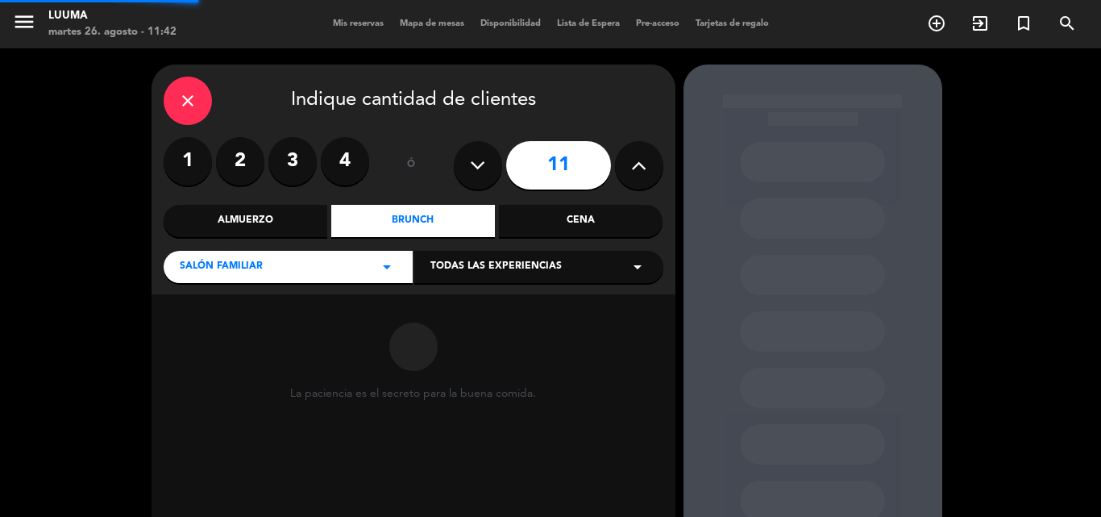
click at [634, 169] on icon at bounding box center [638, 165] width 15 height 24
type input "15"
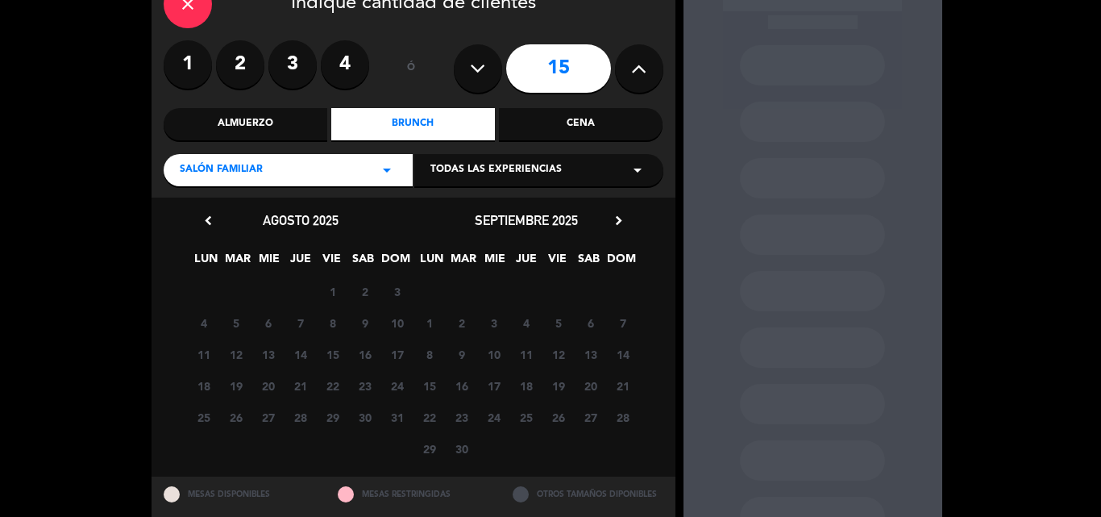
scroll to position [141, 0]
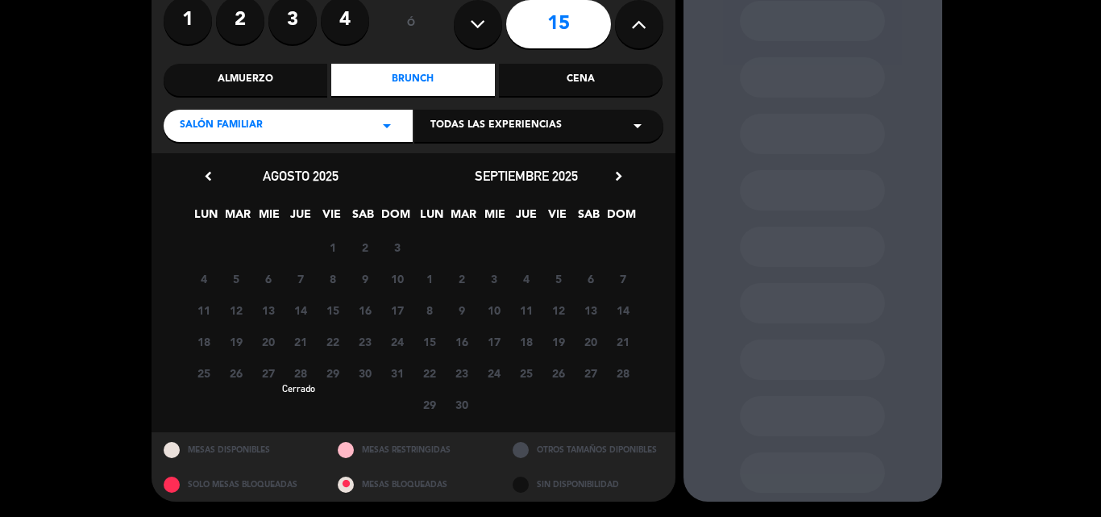
click at [294, 376] on span "28" at bounding box center [300, 373] width 27 height 27
click at [302, 367] on span "28" at bounding box center [300, 373] width 27 height 27
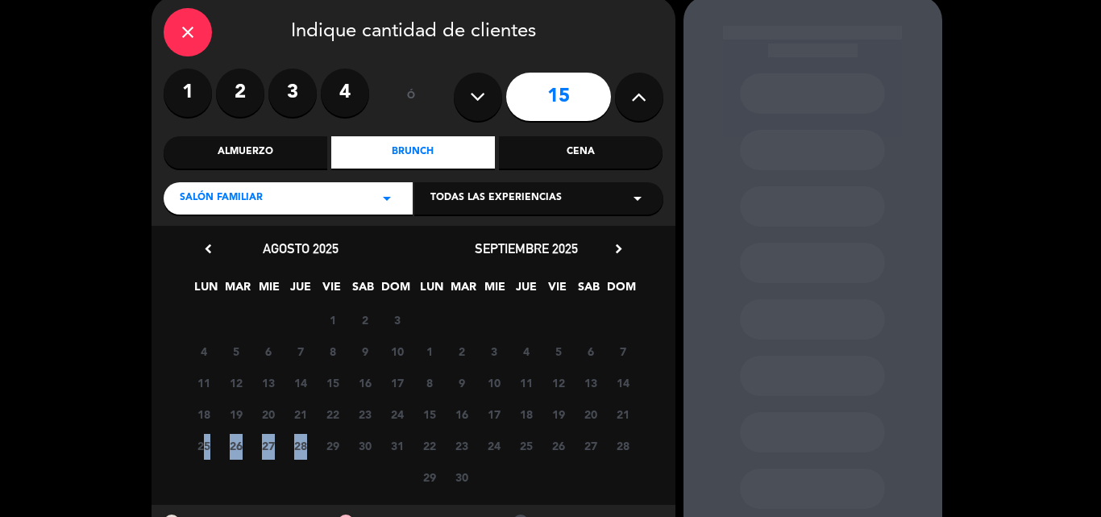
scroll to position [60, 0]
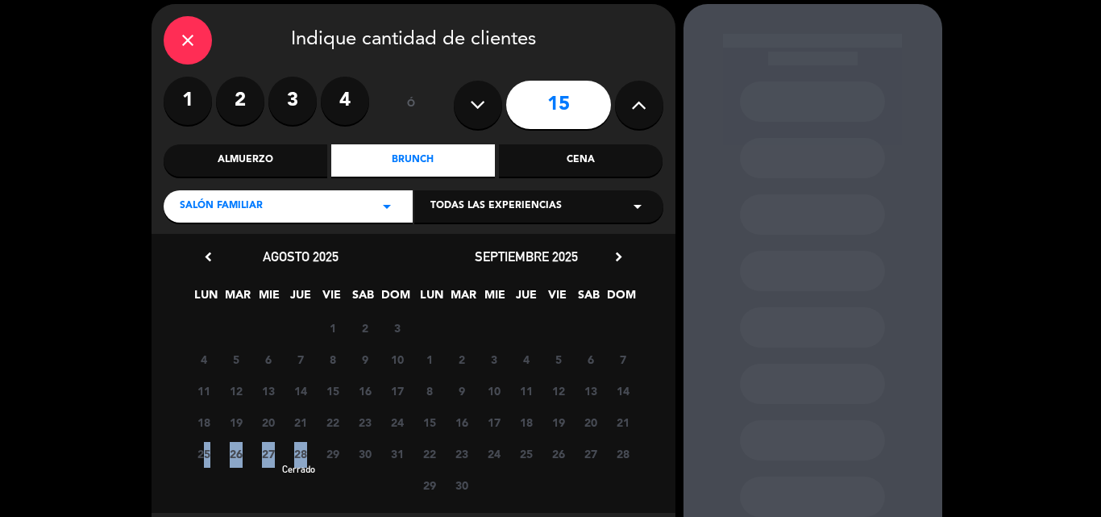
click at [300, 457] on span "28" at bounding box center [300, 453] width 27 height 27
click at [303, 422] on span "21" at bounding box center [300, 422] width 27 height 27
click at [298, 455] on span "28" at bounding box center [300, 453] width 27 height 27
click at [299, 455] on span "28" at bounding box center [300, 453] width 27 height 27
click at [299, 451] on span "28" at bounding box center [300, 453] width 27 height 27
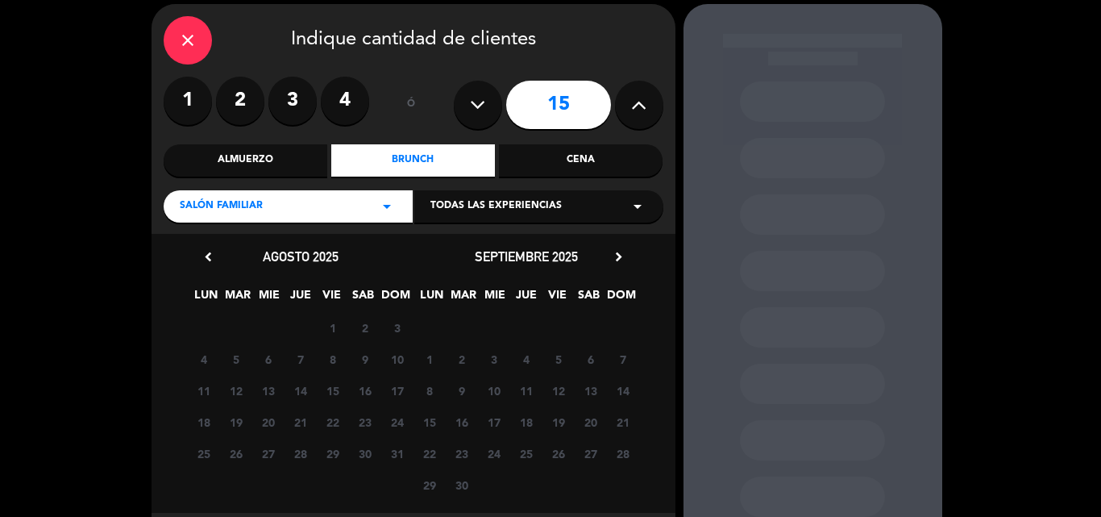
drag, startPoint x: 298, startPoint y: 451, endPoint x: 379, endPoint y: 447, distance: 80.7
click at [299, 451] on span "28" at bounding box center [300, 453] width 27 height 27
click at [170, 48] on div "close" at bounding box center [188, 40] width 48 height 48
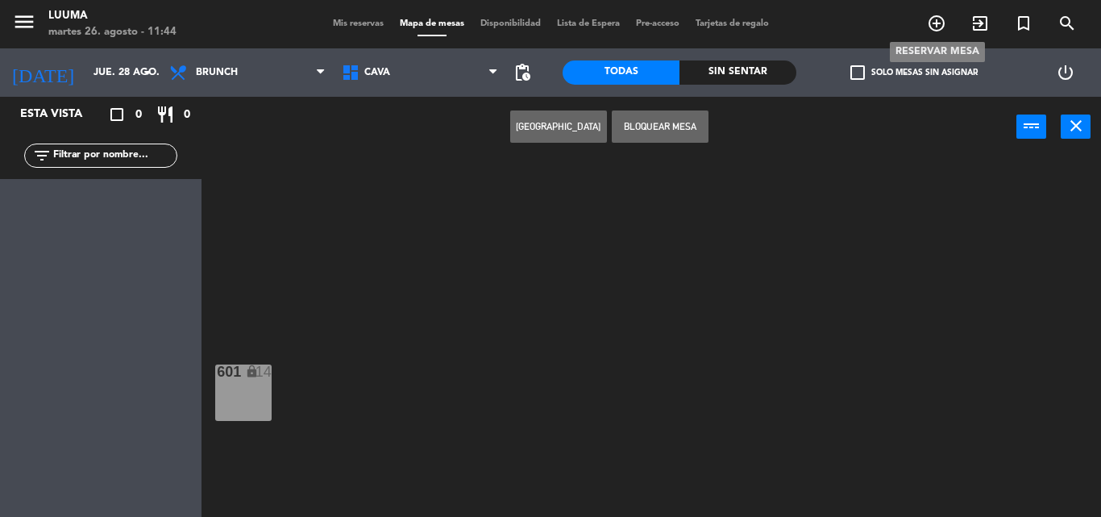
click at [944, 14] on icon "add_circle_outline" at bounding box center [936, 23] width 19 height 19
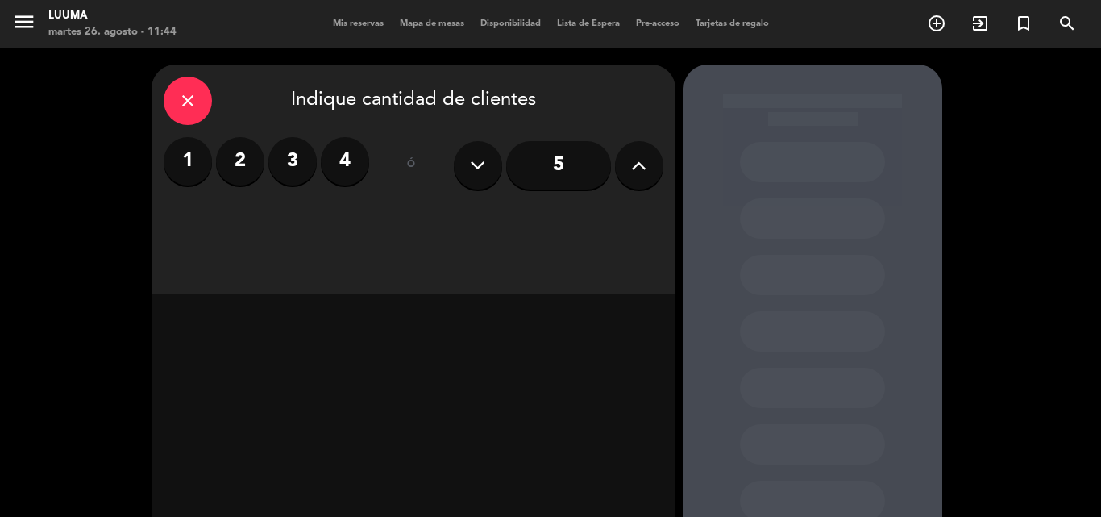
click at [628, 165] on button at bounding box center [639, 165] width 48 height 48
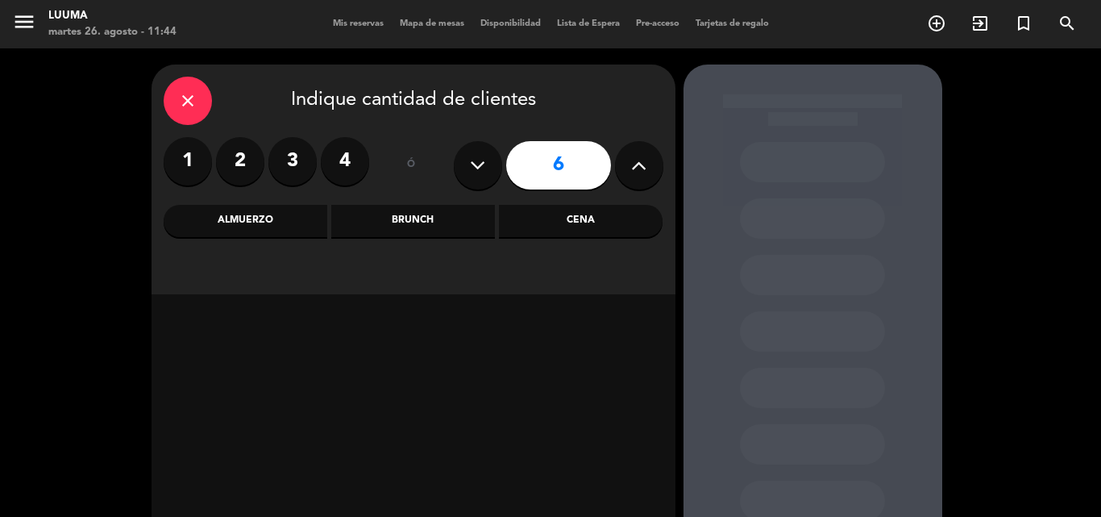
click at [628, 165] on button at bounding box center [639, 165] width 48 height 48
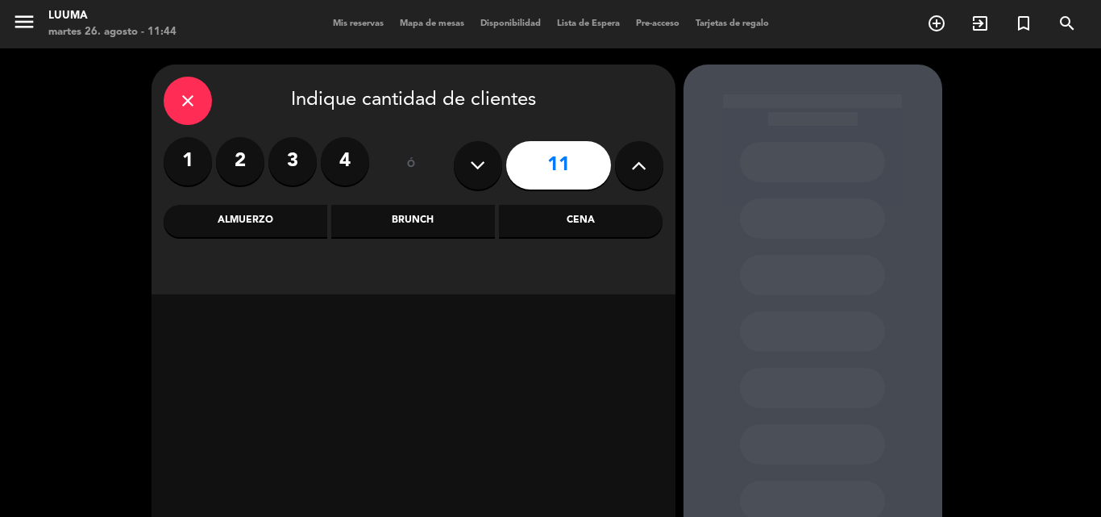
click at [628, 165] on button at bounding box center [639, 165] width 48 height 48
click at [630, 165] on button at bounding box center [639, 165] width 48 height 48
click at [631, 165] on icon at bounding box center [638, 165] width 15 height 24
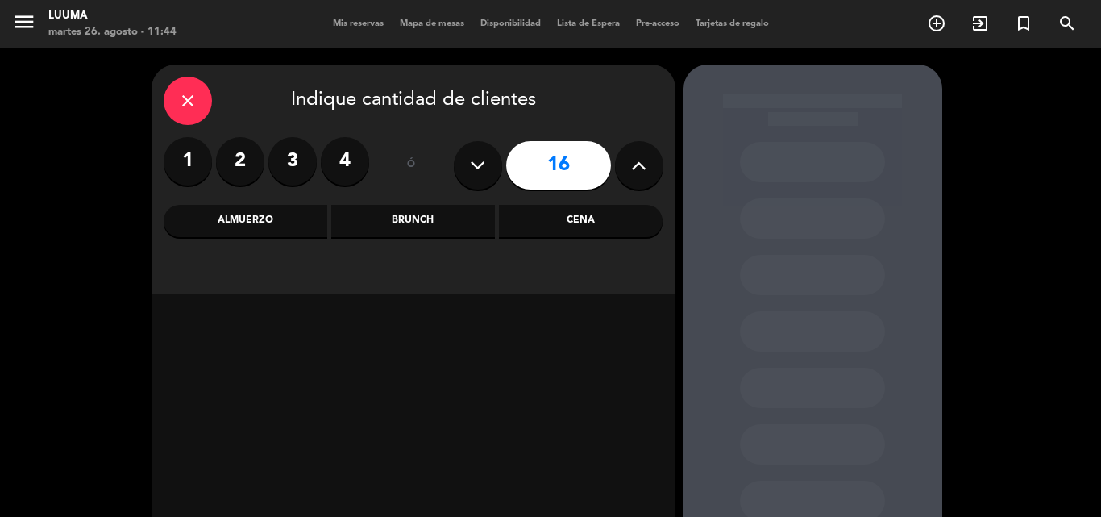
click at [464, 172] on button at bounding box center [478, 165] width 48 height 48
type input "15"
click at [447, 208] on div "Brunch" at bounding box center [413, 221] width 164 height 32
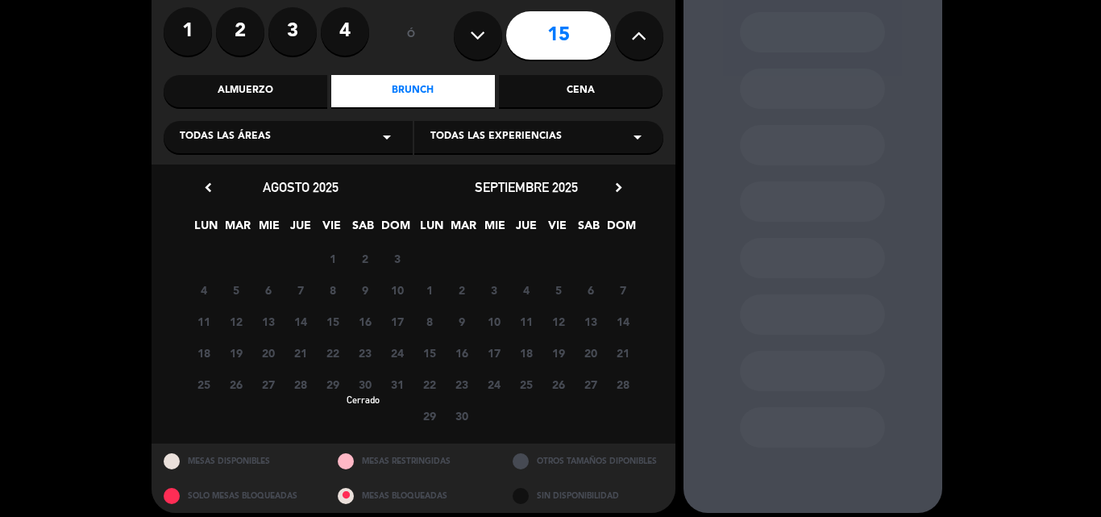
scroll to position [141, 0]
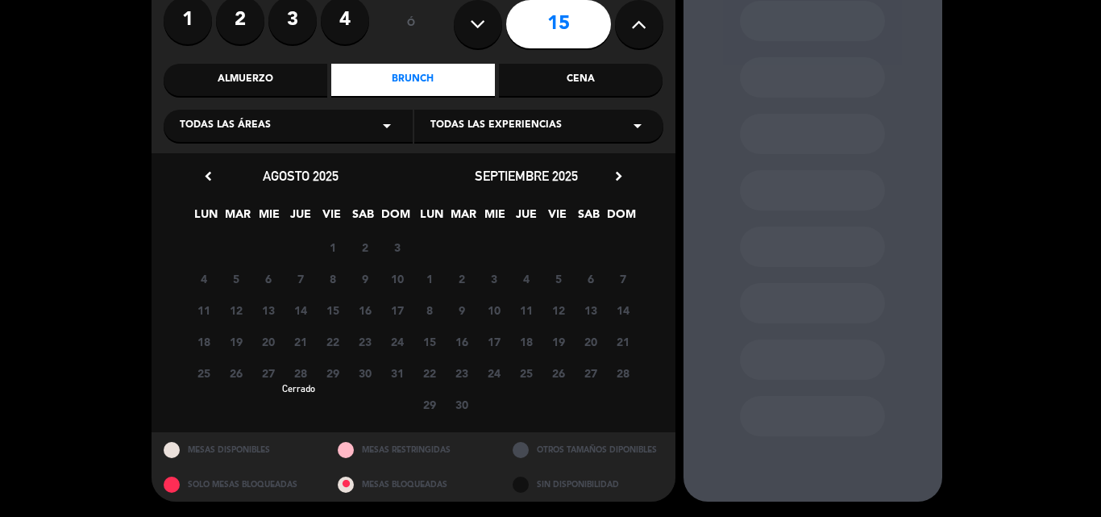
click at [302, 368] on span "28" at bounding box center [300, 373] width 27 height 27
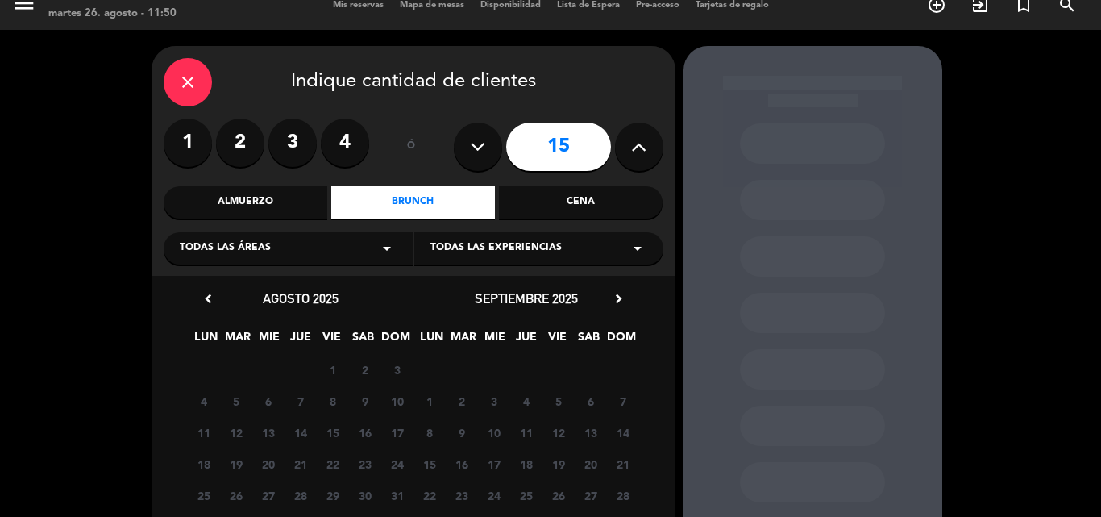
scroll to position [0, 0]
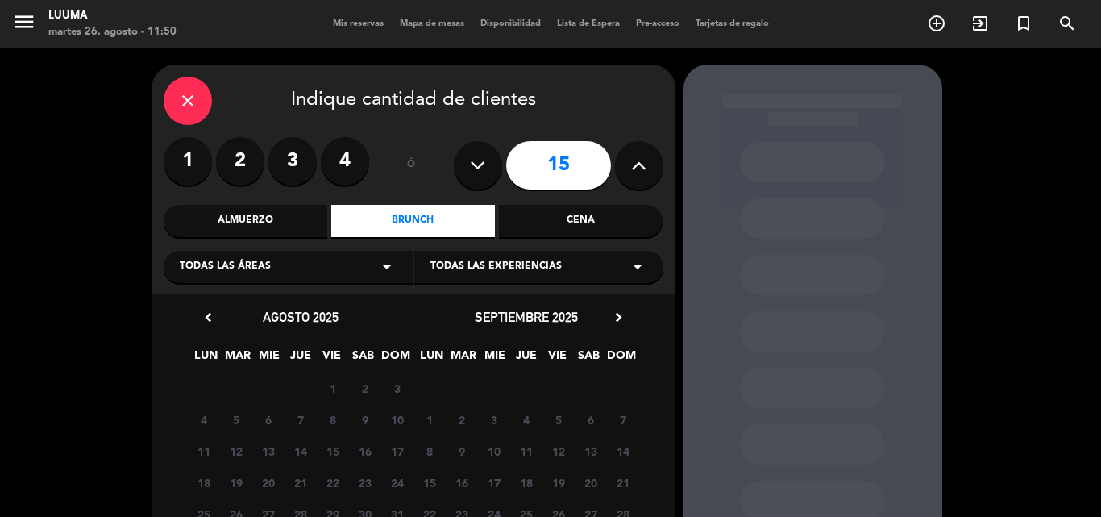
click at [160, 102] on div "close Indique cantidad de clientes 1 2 3 4 ó 15 Almuerzo Brunch Cena Todas las …" at bounding box center [414, 179] width 524 height 230
click at [184, 100] on icon "close" at bounding box center [187, 100] width 19 height 19
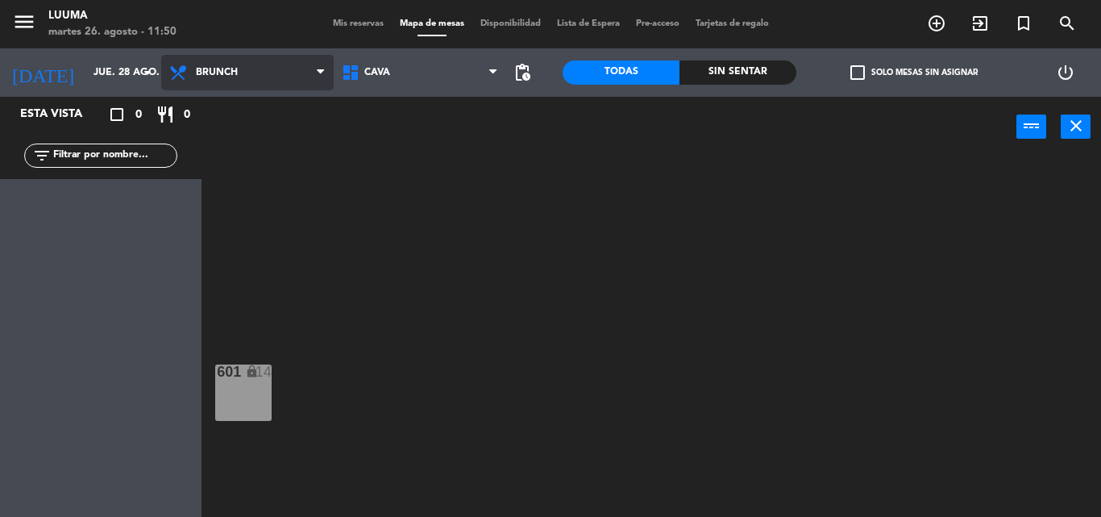
click at [276, 85] on span "Brunch" at bounding box center [247, 72] width 173 height 35
click at [276, 148] on ng-component "menu Luuma [DATE] 26. agosto - 11:50 Mis reservas Mapa de mesas Disponibilidad …" at bounding box center [550, 258] width 1101 height 517
click at [277, 74] on span "Almuerzo" at bounding box center [247, 72] width 173 height 35
click at [251, 172] on ng-component "menu Luuma [DATE] 26. agosto - 11:50 Mis reservas Mapa de mesas Disponibilidad …" at bounding box center [550, 258] width 1101 height 517
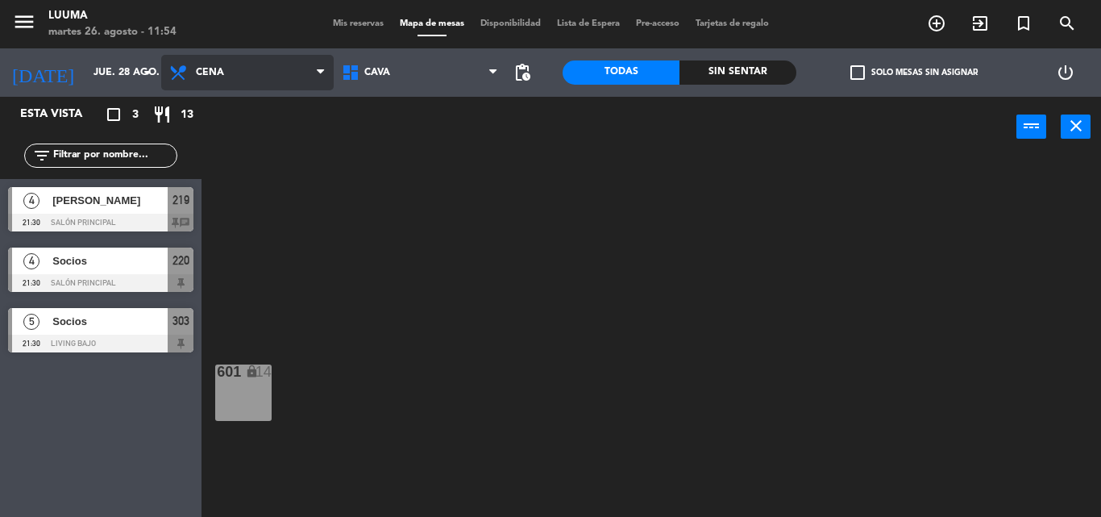
click at [294, 77] on span "Cena" at bounding box center [247, 72] width 173 height 35
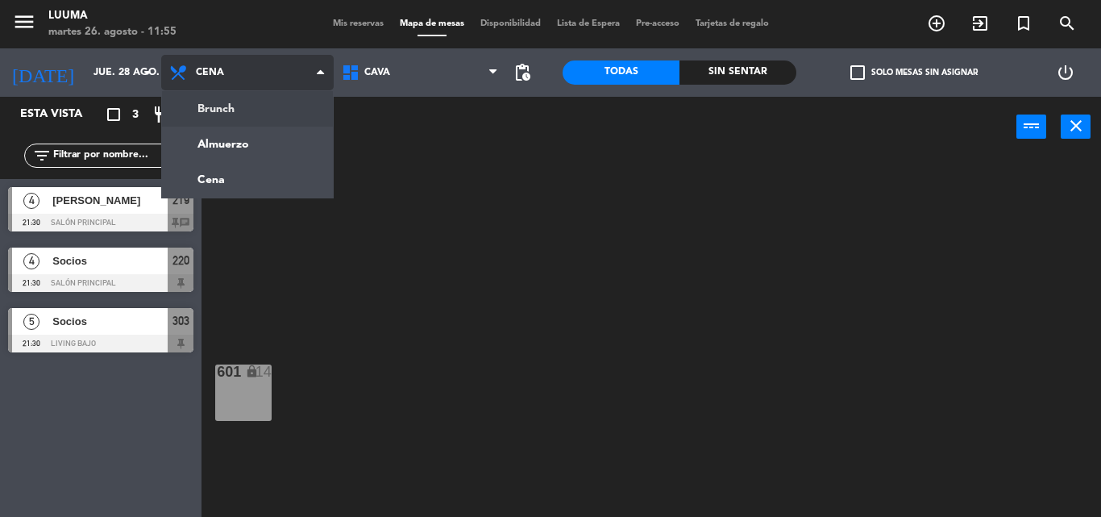
click at [293, 123] on ng-component "menu Luuma [DATE] 26. agosto - 11:55 Mis reservas Mapa de mesas Disponibilidad …" at bounding box center [550, 258] width 1101 height 517
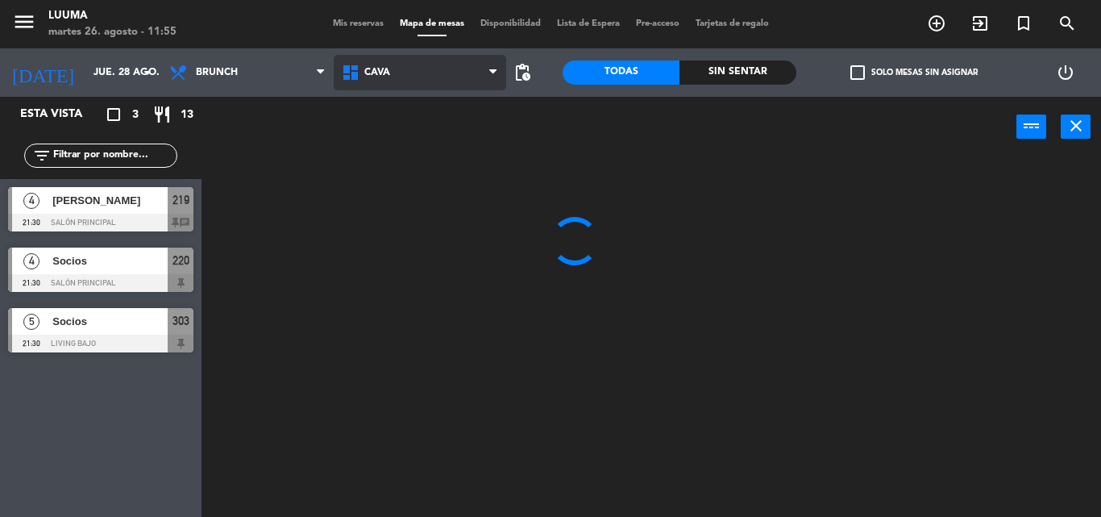
click at [435, 79] on span "Cava" at bounding box center [420, 72] width 173 height 35
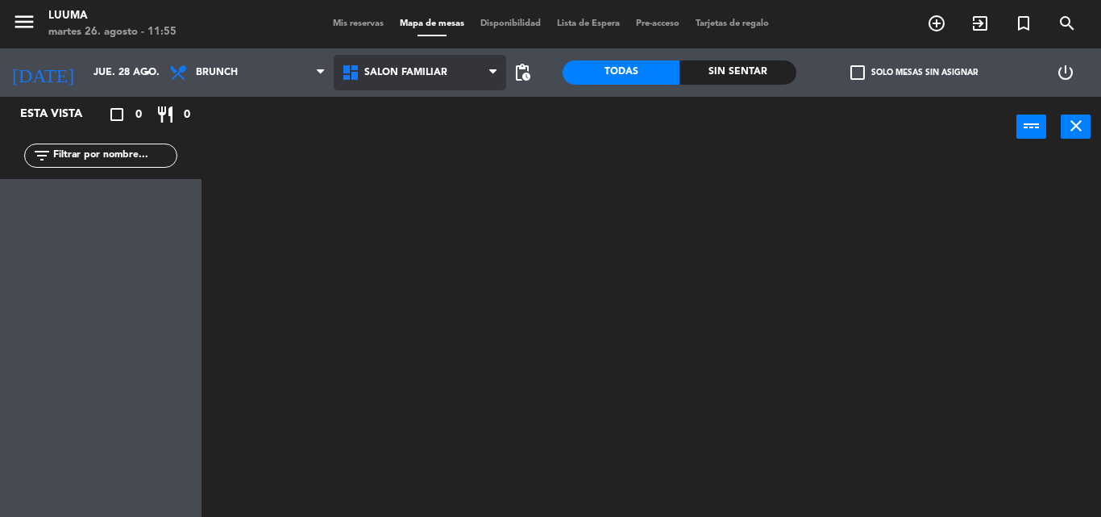
click at [441, 310] on ng-component "menu Luuma [DATE] 26. agosto - 11:55 Mis reservas Mapa de mesas Disponibilidad …" at bounding box center [550, 258] width 1101 height 517
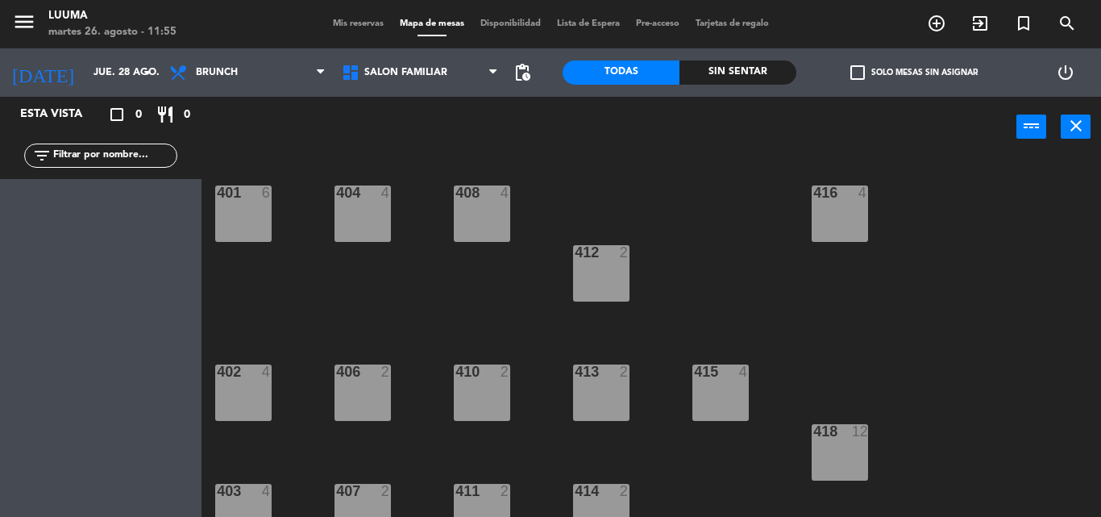
click at [244, 214] on div "401 6" at bounding box center [243, 213] width 56 height 56
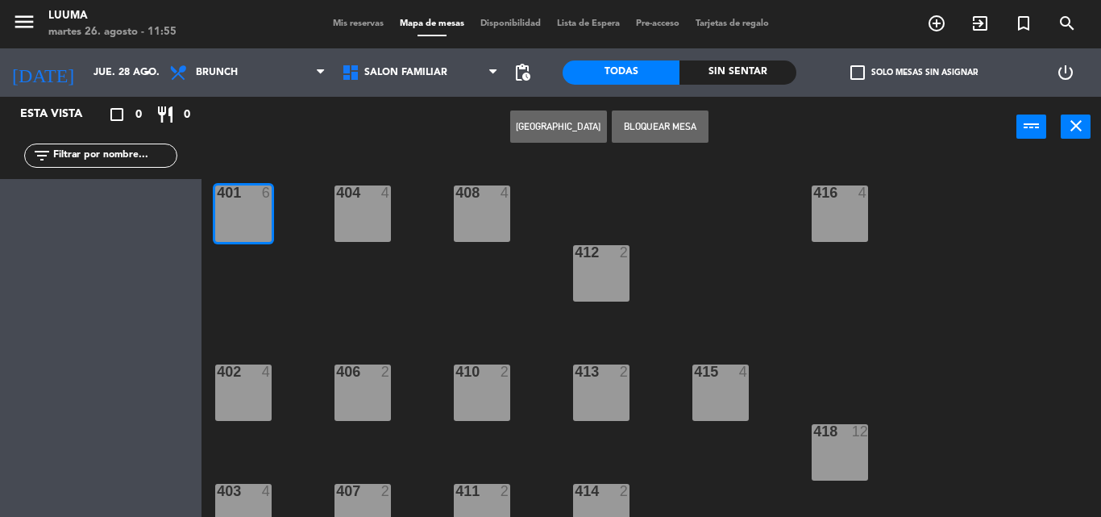
click at [368, 206] on div "404 4" at bounding box center [363, 213] width 56 height 56
click at [580, 115] on button "[GEOGRAPHIC_DATA]" at bounding box center [558, 126] width 97 height 32
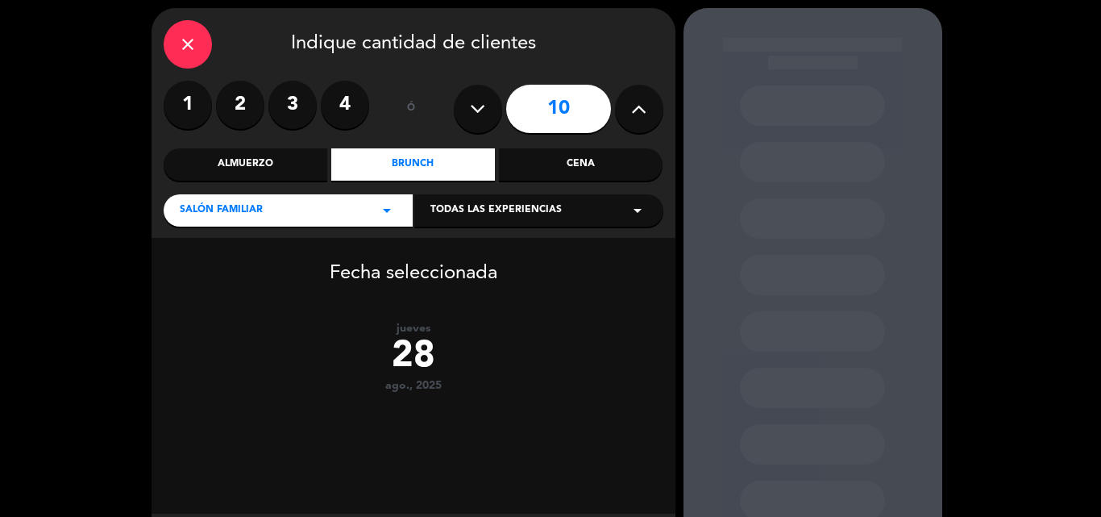
scroll to position [81, 0]
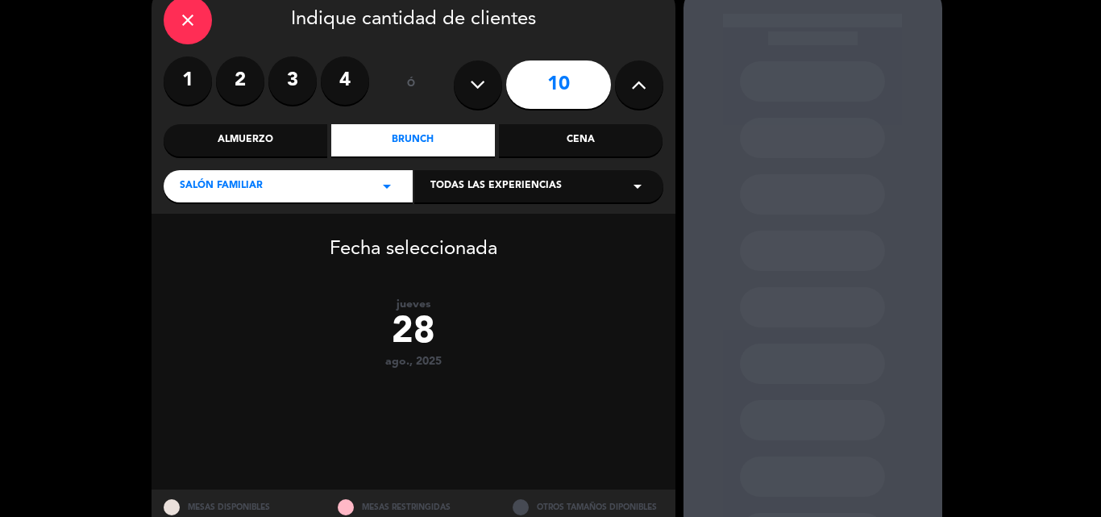
click at [418, 334] on div "28" at bounding box center [414, 333] width 524 height 44
click at [418, 331] on div "28" at bounding box center [414, 333] width 524 height 44
drag, startPoint x: 452, startPoint y: 362, endPoint x: 463, endPoint y: 364, distance: 10.6
click at [455, 364] on div "ago., 2025" at bounding box center [414, 362] width 524 height 14
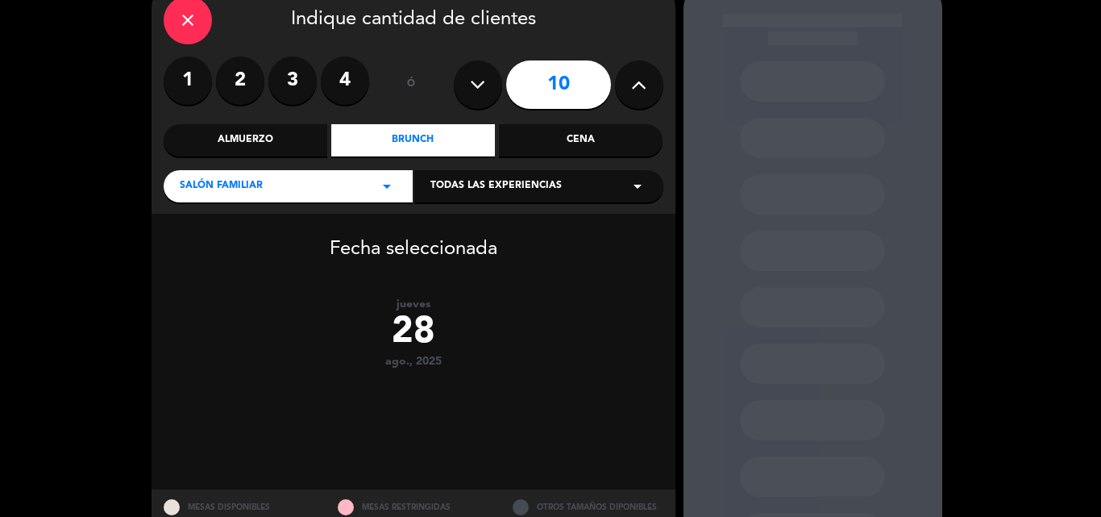
drag, startPoint x: 467, startPoint y: 366, endPoint x: 470, endPoint y: 355, distance: 11.7
click at [469, 362] on div "ago., 2025" at bounding box center [414, 362] width 524 height 14
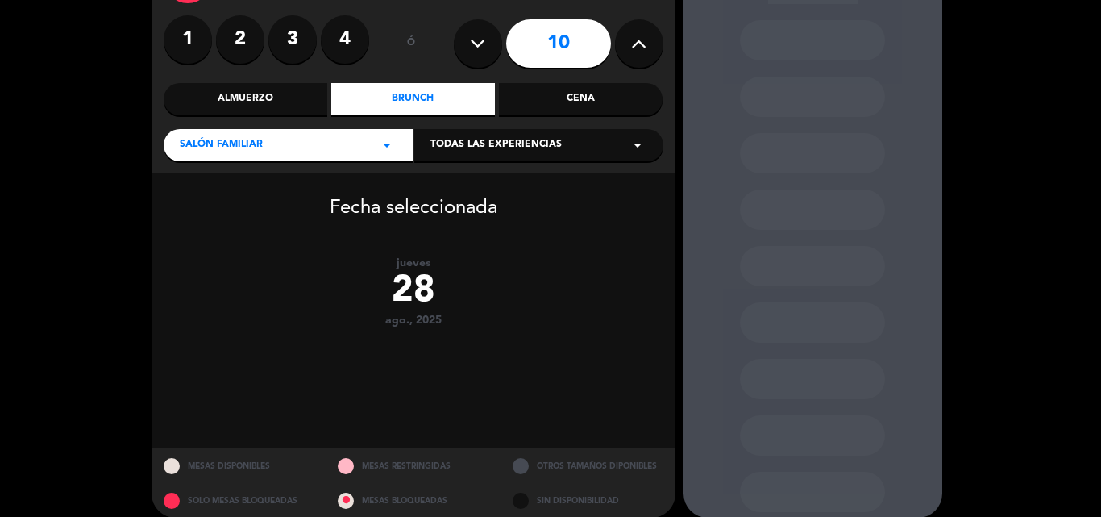
scroll to position [139, 0]
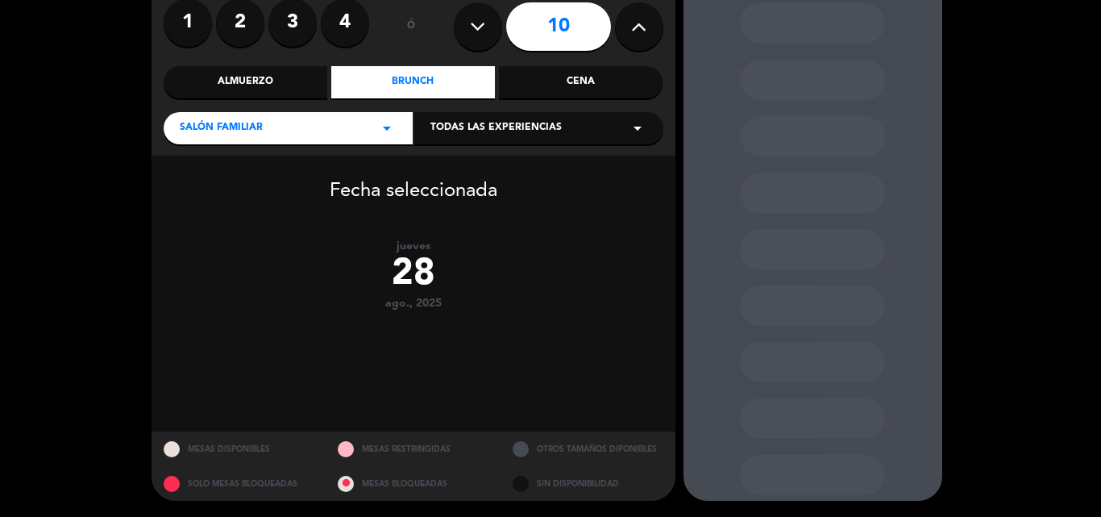
click at [388, 89] on div "Brunch" at bounding box center [413, 82] width 164 height 32
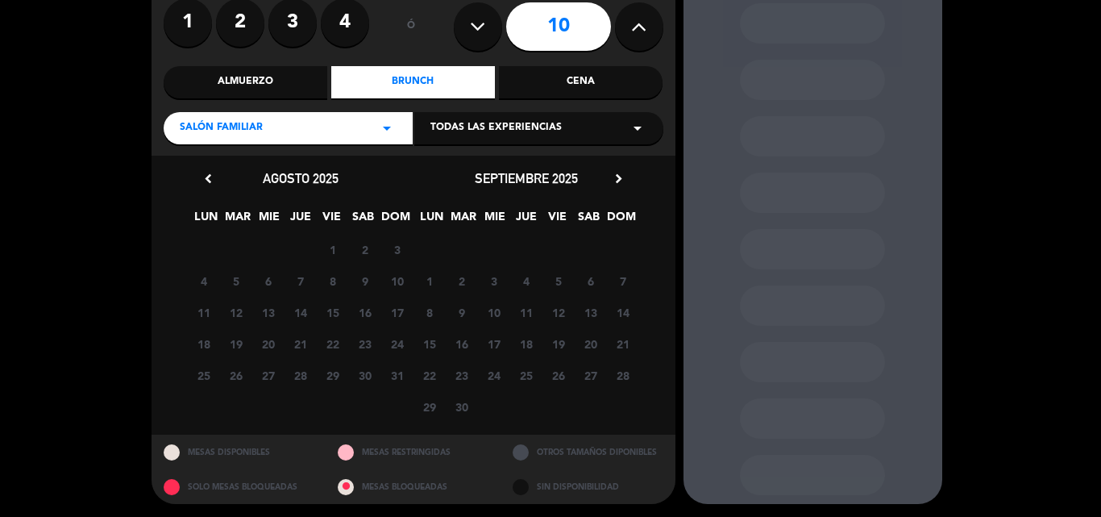
click at [633, 30] on icon at bounding box center [638, 27] width 15 height 24
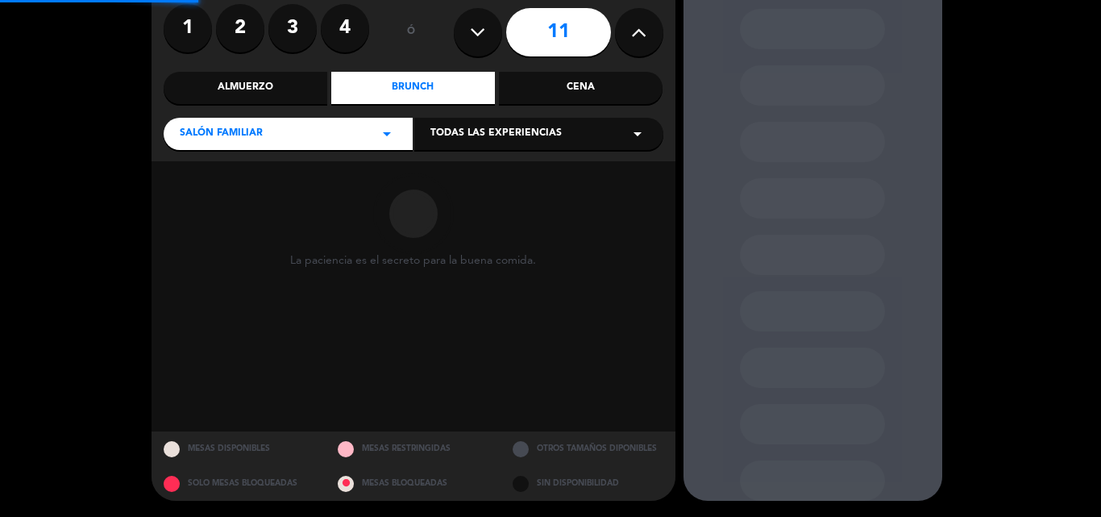
click at [633, 30] on icon at bounding box center [638, 32] width 15 height 24
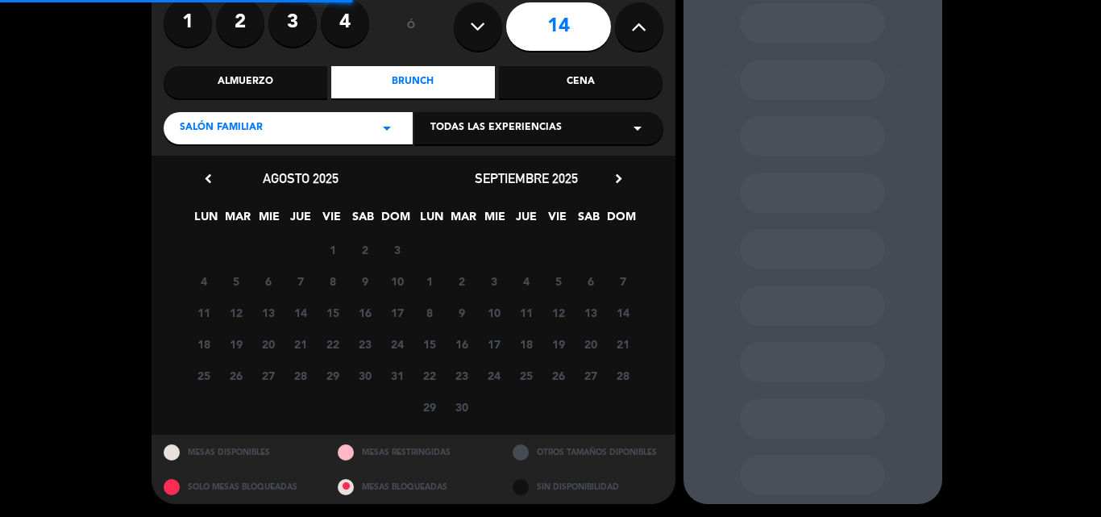
click at [633, 30] on icon at bounding box center [638, 27] width 15 height 24
type input "15"
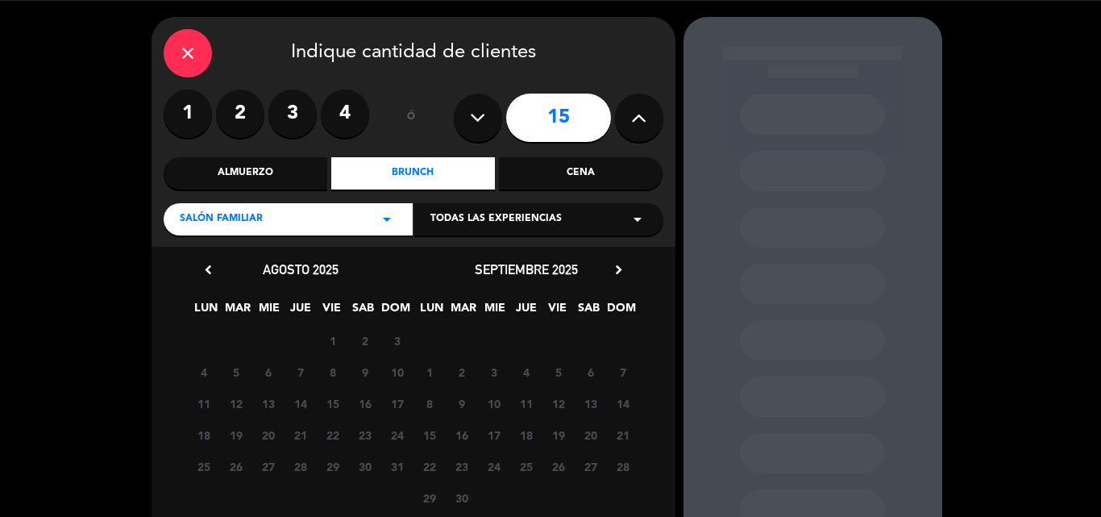
scroll to position [0, 0]
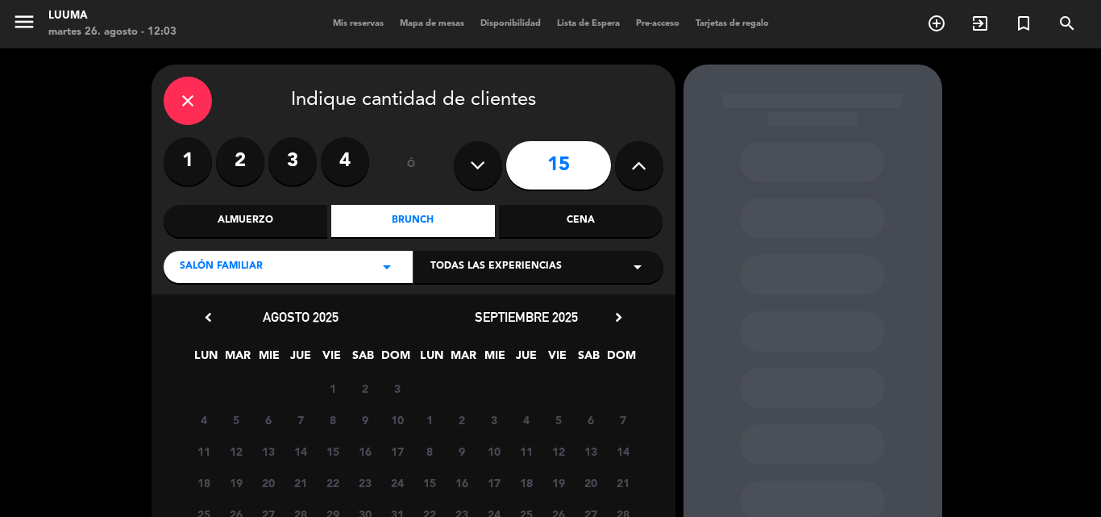
click at [184, 96] on icon "close" at bounding box center [187, 100] width 19 height 19
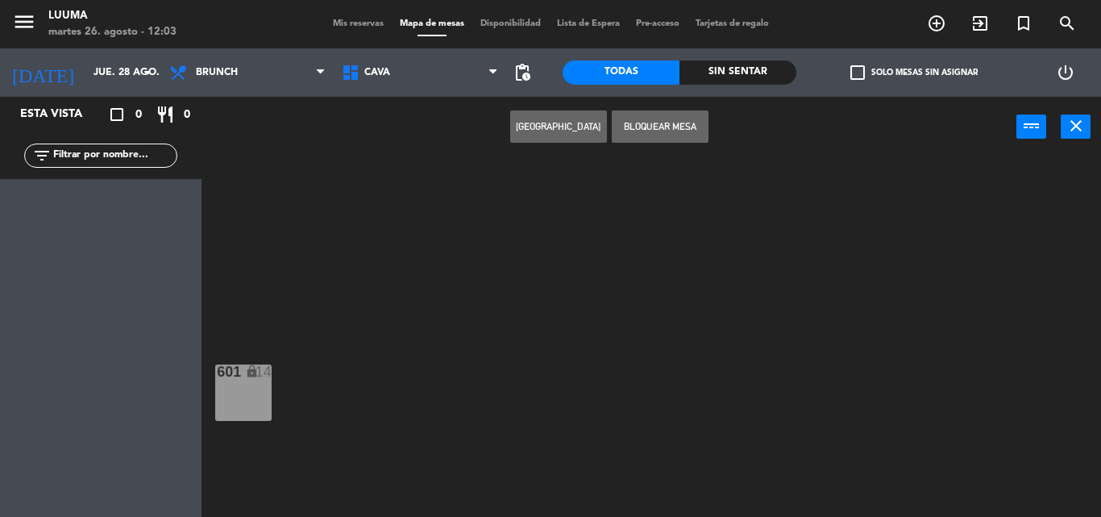
click at [563, 122] on button "[GEOGRAPHIC_DATA]" at bounding box center [558, 126] width 97 height 32
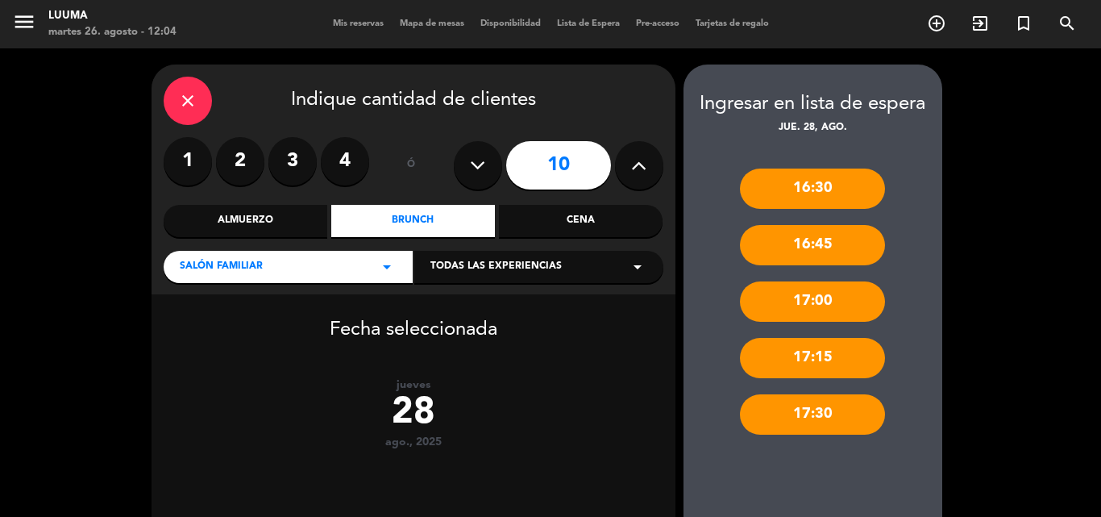
click at [653, 161] on button at bounding box center [639, 165] width 48 height 48
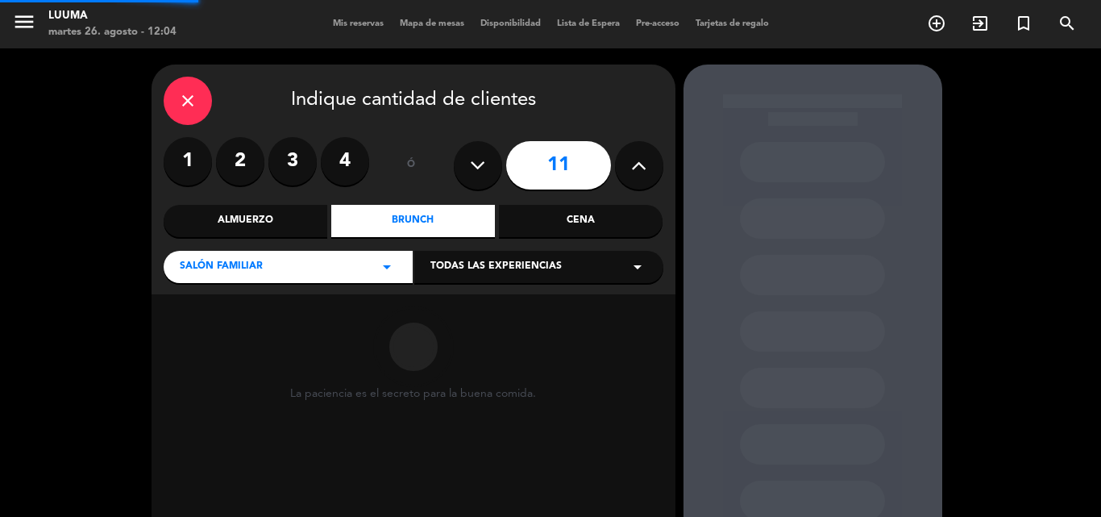
click at [653, 161] on button at bounding box center [639, 165] width 48 height 48
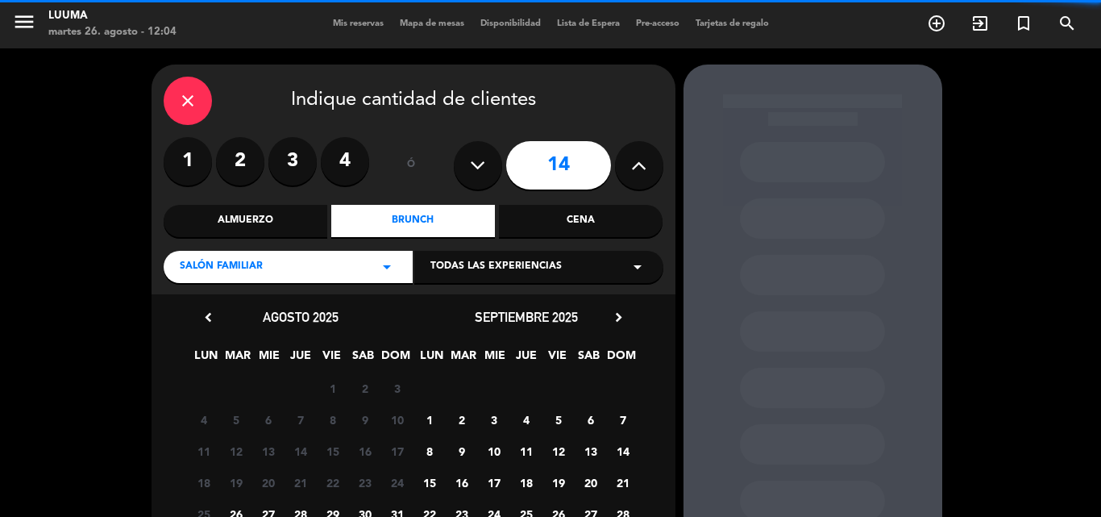
click at [653, 161] on button at bounding box center [639, 165] width 48 height 48
type input "15"
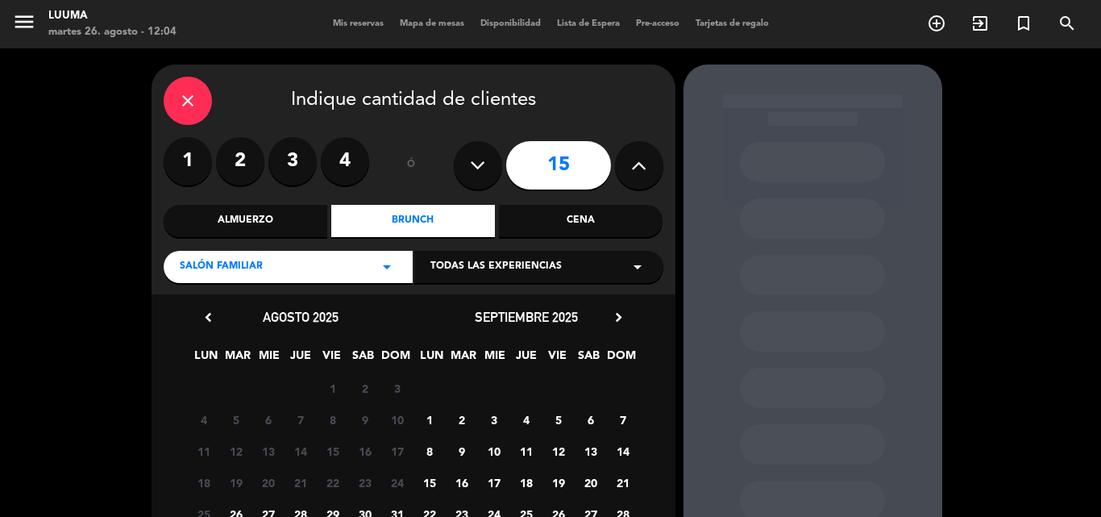
scroll to position [141, 0]
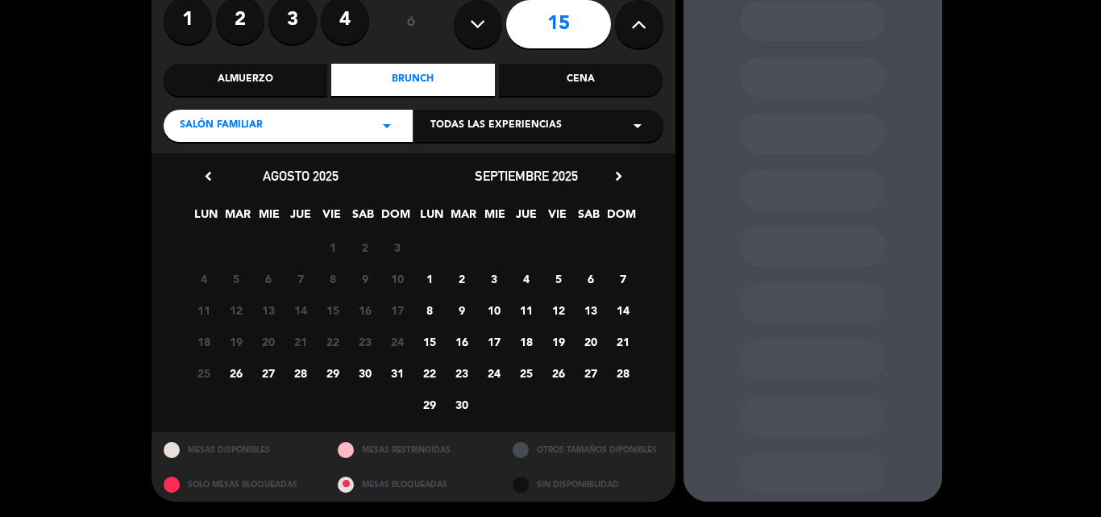
click at [301, 370] on span "28" at bounding box center [300, 373] width 27 height 27
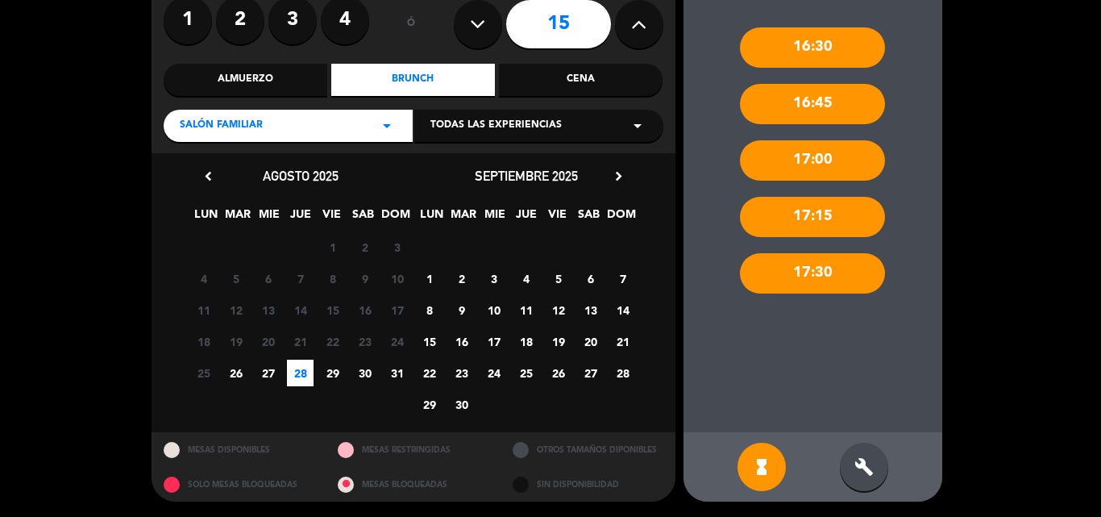
click at [862, 447] on div "build" at bounding box center [864, 467] width 48 height 48
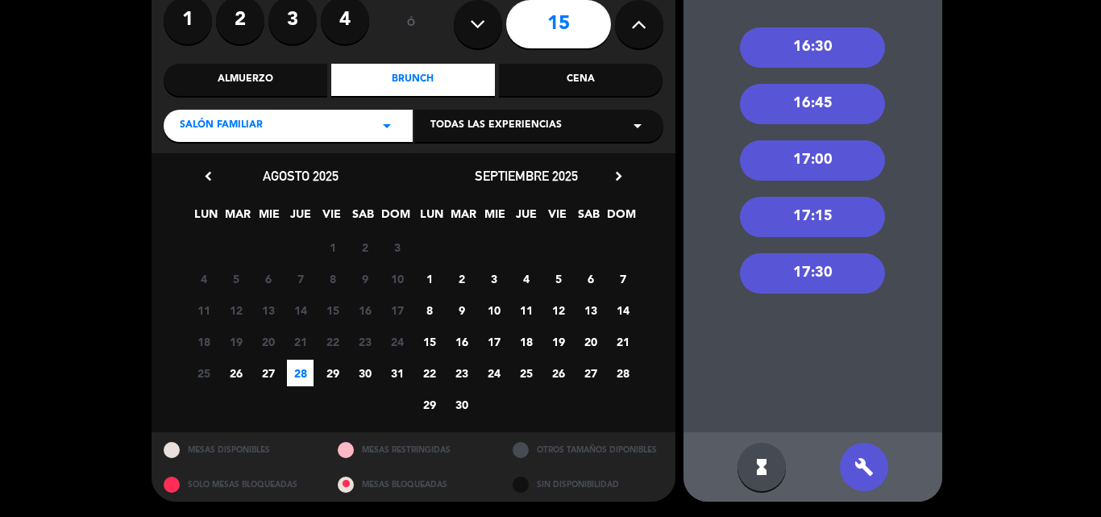
drag, startPoint x: 814, startPoint y: 138, endPoint x: 816, endPoint y: 147, distance: 9.0
click at [814, 139] on div "16:30 16:45 17:00 17:15 17:30" at bounding box center [813, 214] width 259 height 438
click at [817, 149] on div "17:00" at bounding box center [812, 160] width 145 height 40
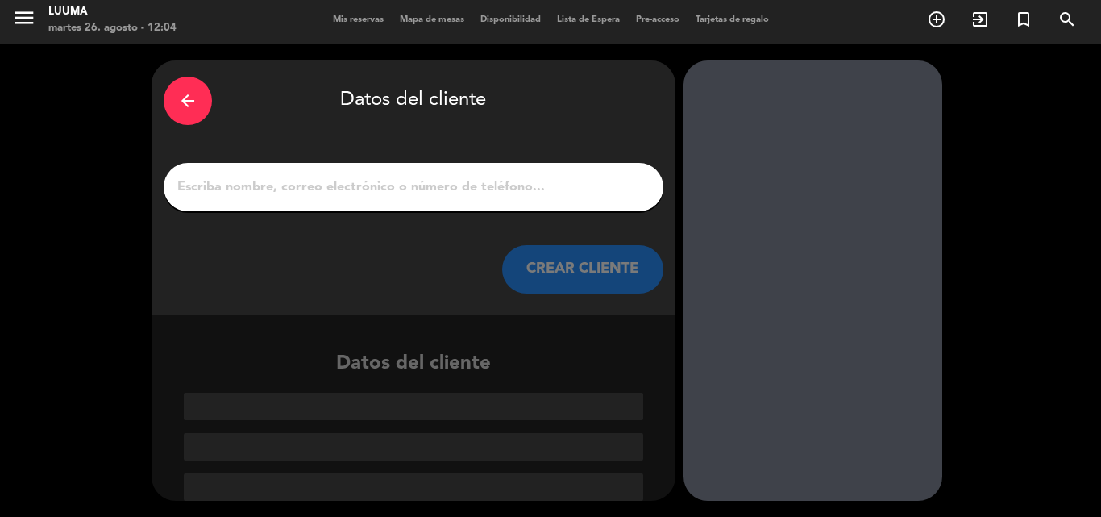
click at [360, 178] on input "1" at bounding box center [414, 187] width 476 height 23
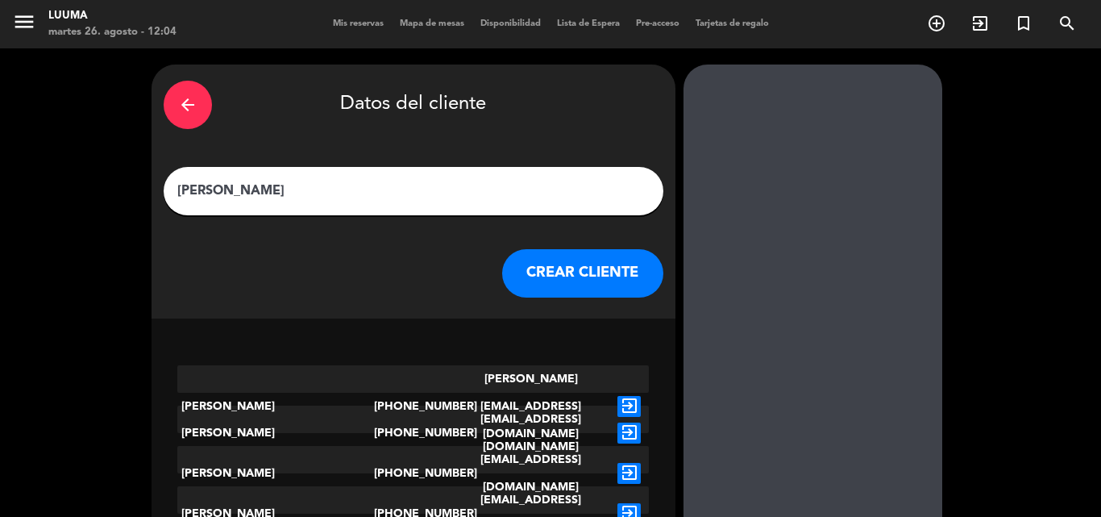
type input "[PERSON_NAME]"
click at [633, 272] on button "CREAR CLIENTE" at bounding box center [582, 273] width 161 height 48
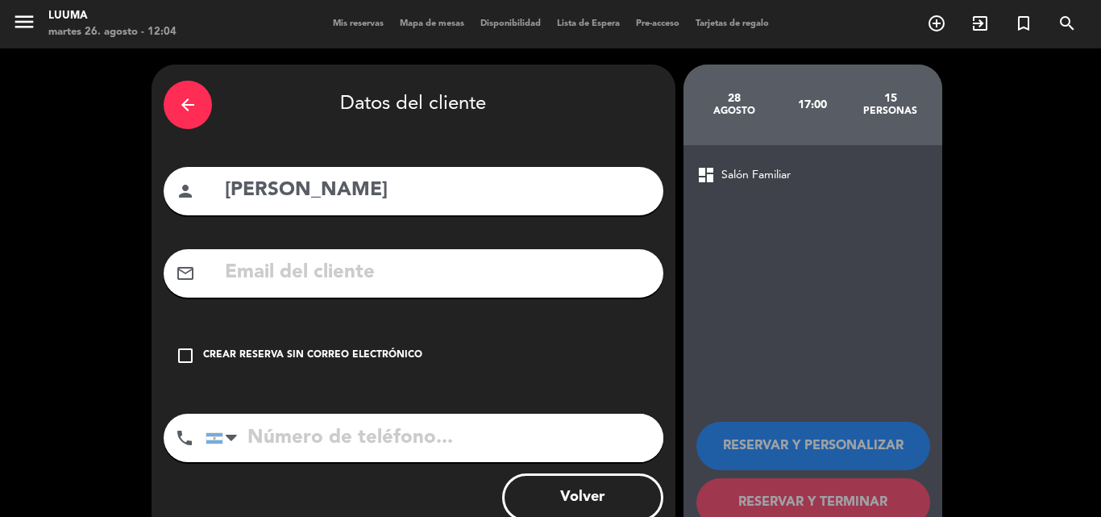
click at [289, 347] on div "Crear reserva sin correo electrónico" at bounding box center [312, 355] width 219 height 16
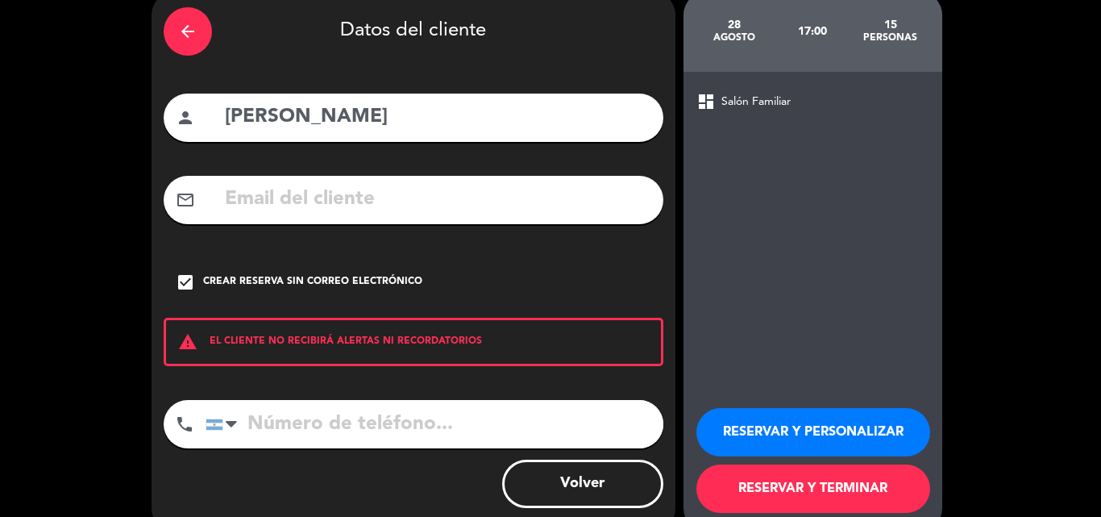
scroll to position [105, 0]
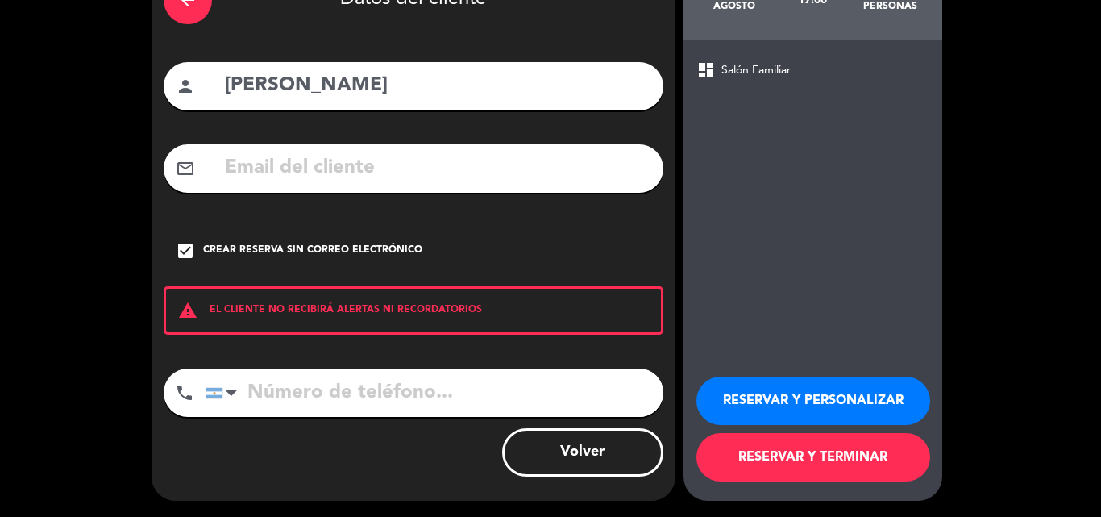
click at [836, 448] on button "RESERVAR Y TERMINAR" at bounding box center [814, 457] width 234 height 48
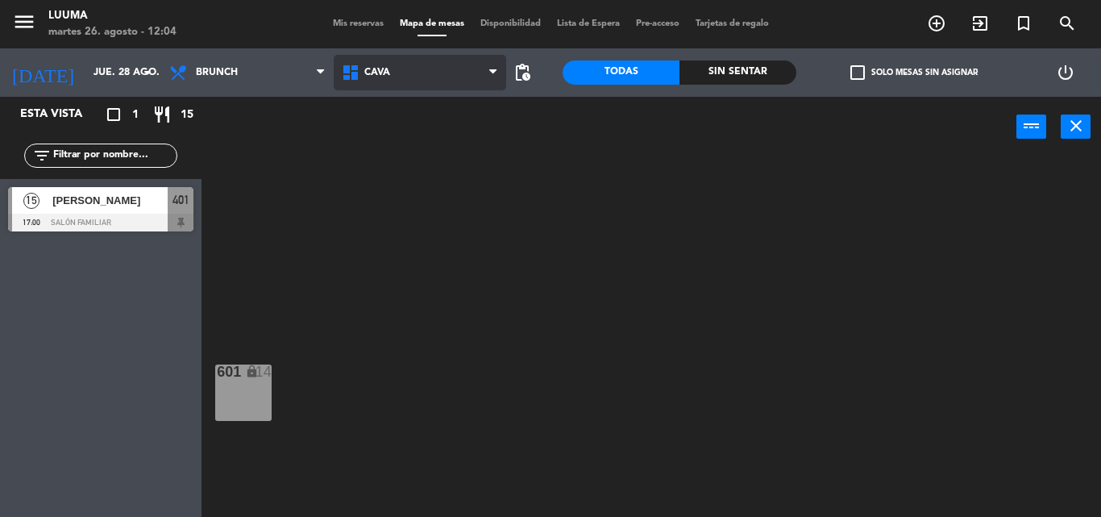
click at [449, 64] on span "Cava" at bounding box center [420, 72] width 173 height 35
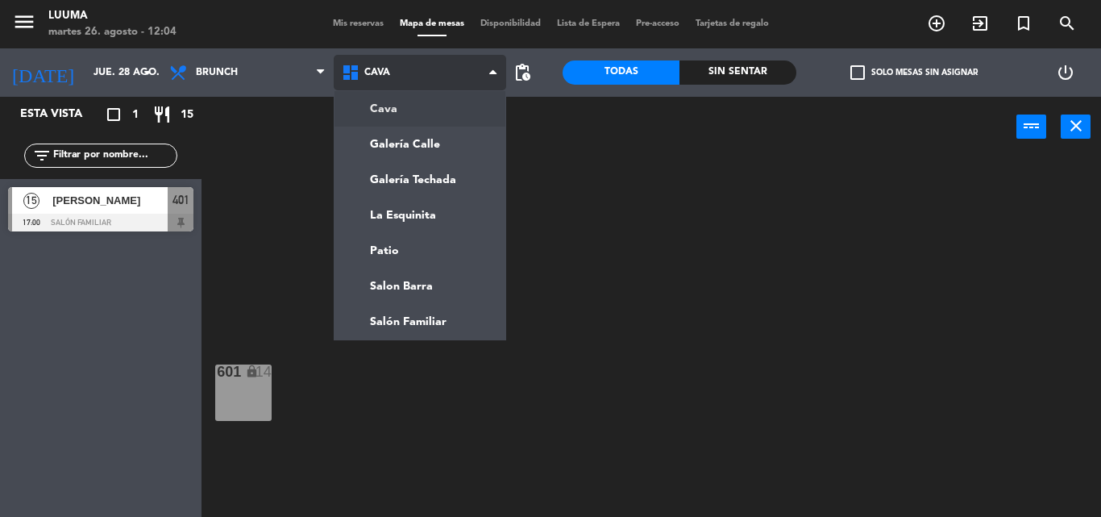
click at [449, 64] on span "Cava" at bounding box center [420, 72] width 173 height 35
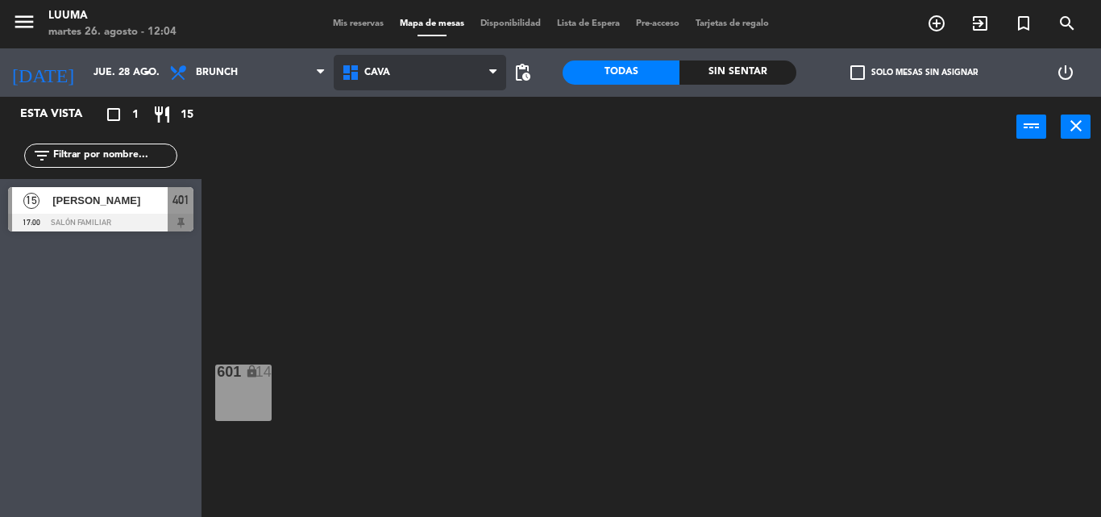
click at [436, 70] on span "Cava" at bounding box center [420, 72] width 173 height 35
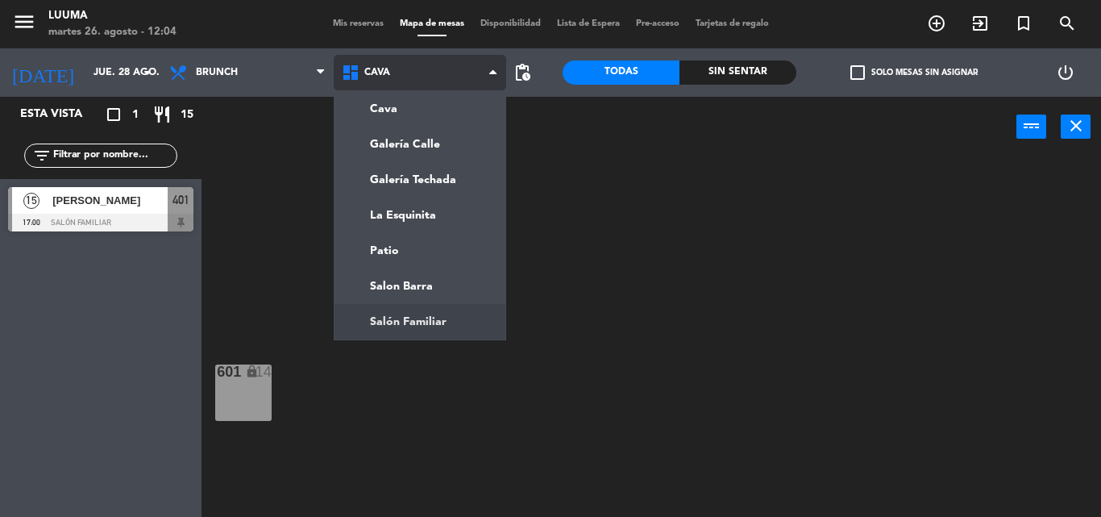
click at [410, 310] on ng-component "menu Luuma [DATE] 26. agosto - 12:04 Mis reservas Mapa de mesas Disponibilidad …" at bounding box center [550, 258] width 1101 height 517
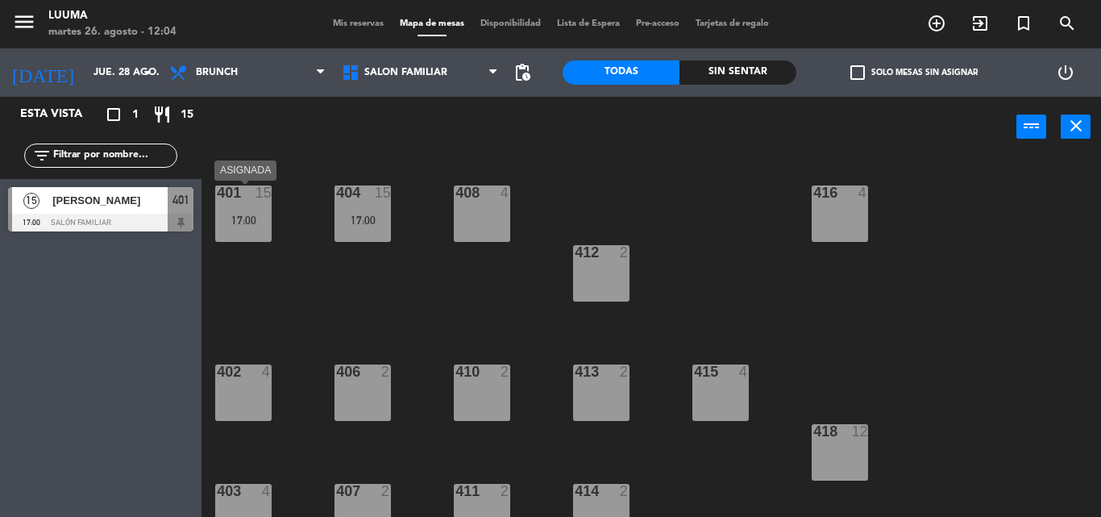
click at [258, 215] on div "17:00" at bounding box center [243, 219] width 56 height 11
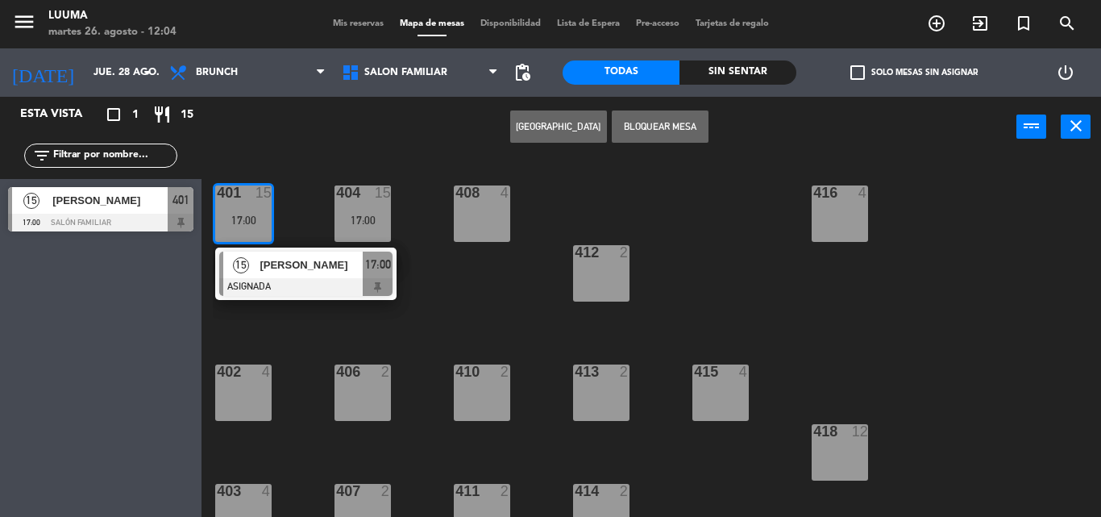
click at [258, 215] on div "17:00" at bounding box center [243, 219] width 56 height 11
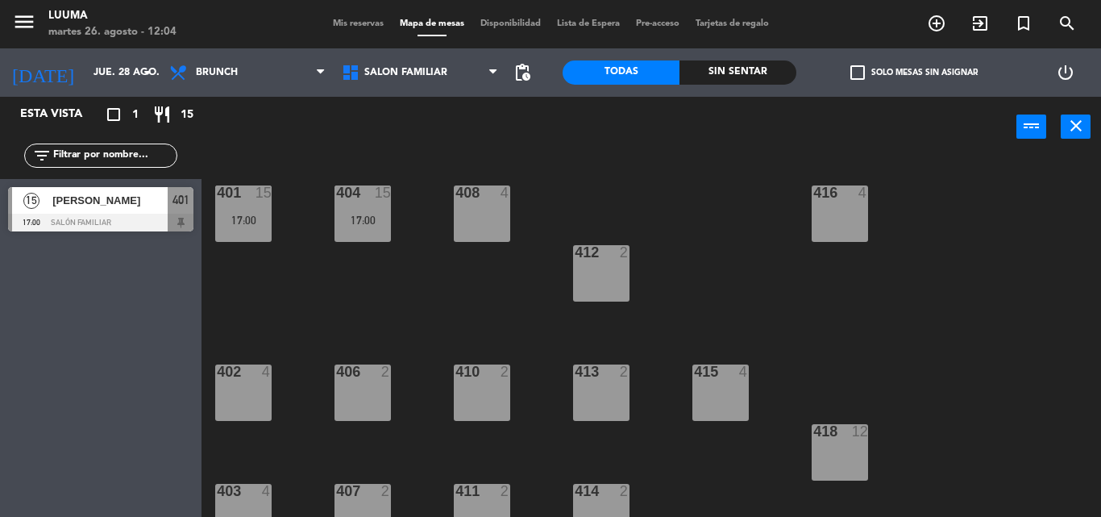
click at [497, 210] on div "408 4" at bounding box center [482, 213] width 56 height 56
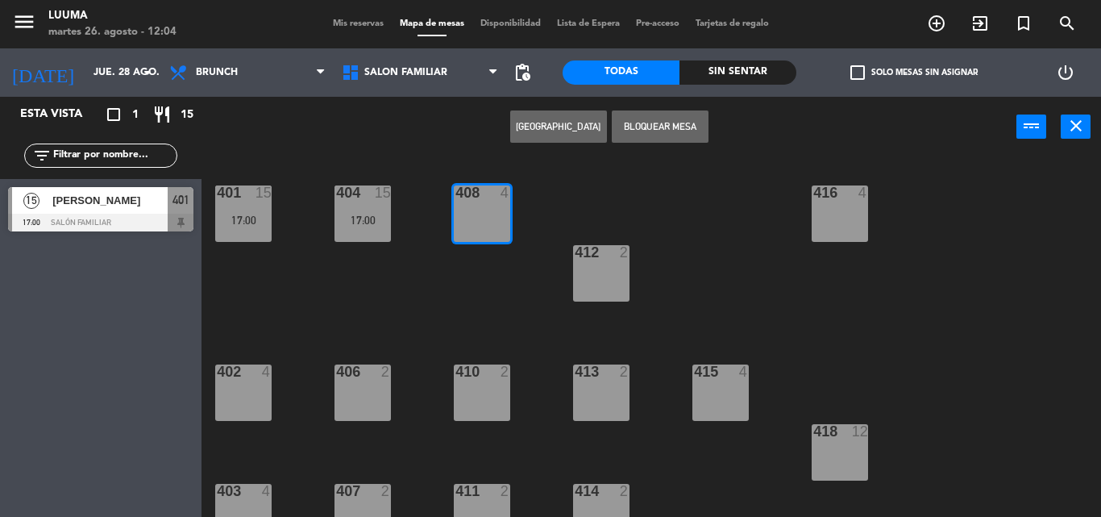
click at [646, 125] on button "Bloquear Mesa" at bounding box center [660, 126] width 97 height 32
